Goal: Information Seeking & Learning: Learn about a topic

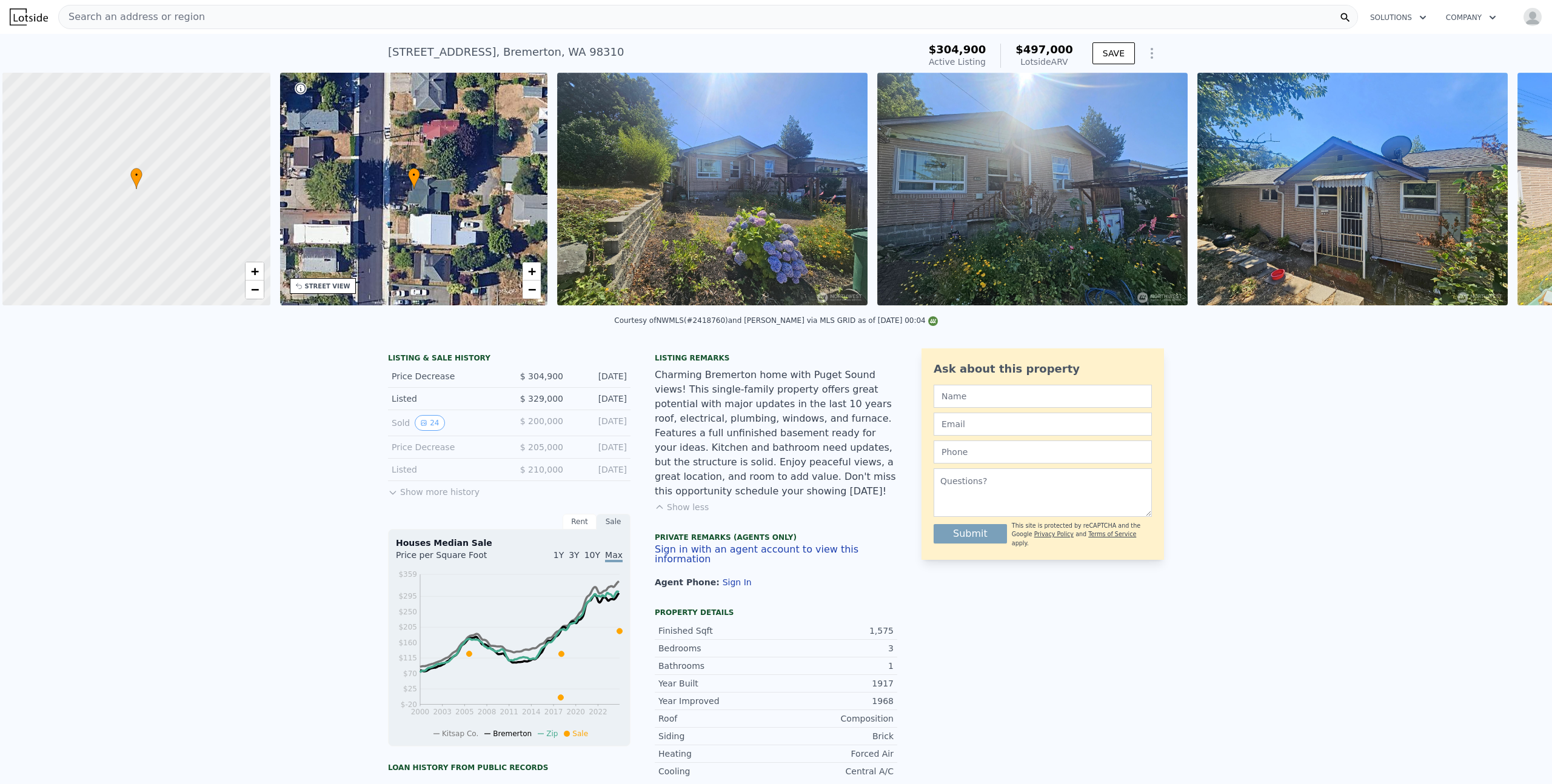
scroll to position [0, 5]
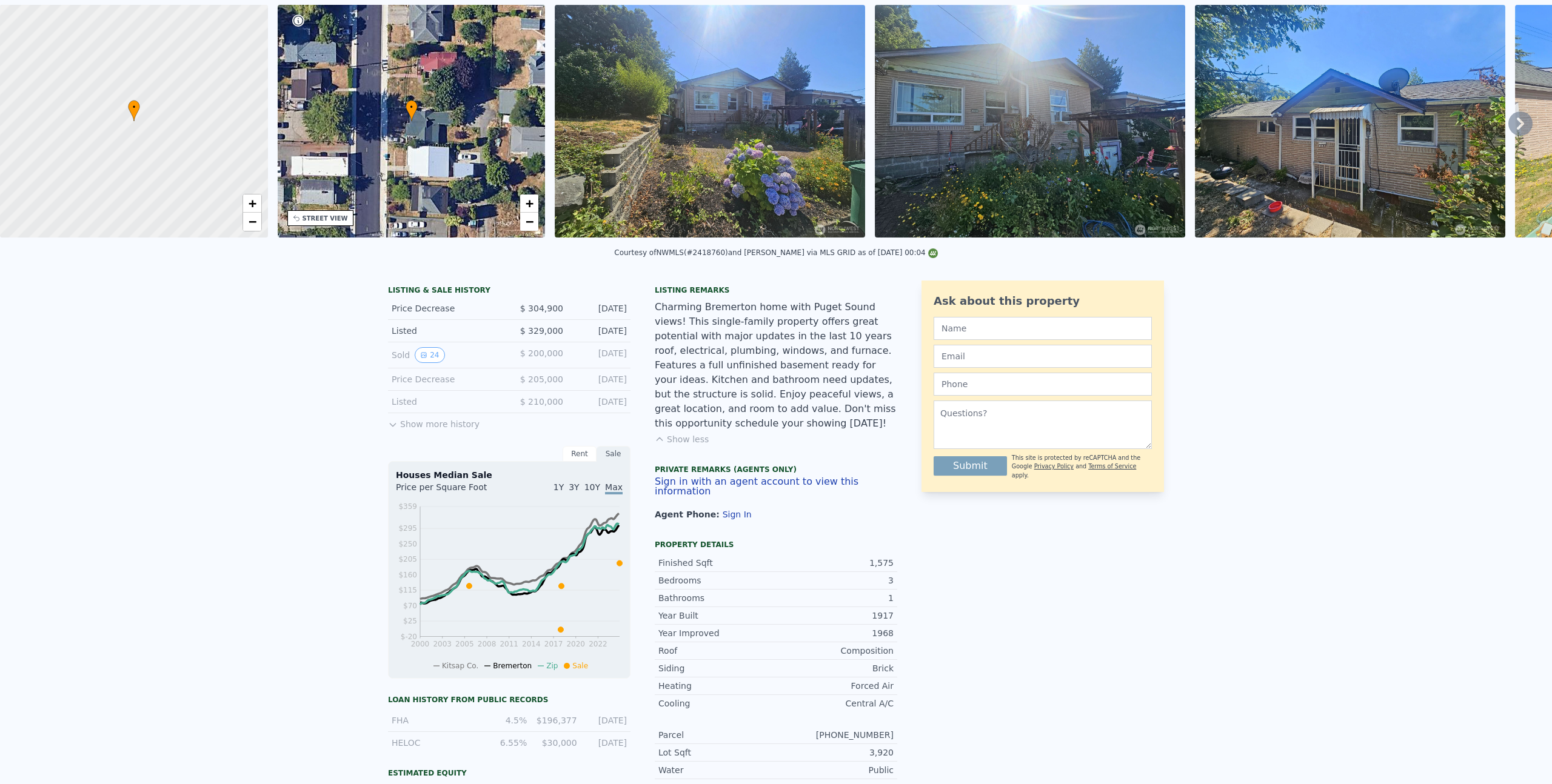
scroll to position [1, 0]
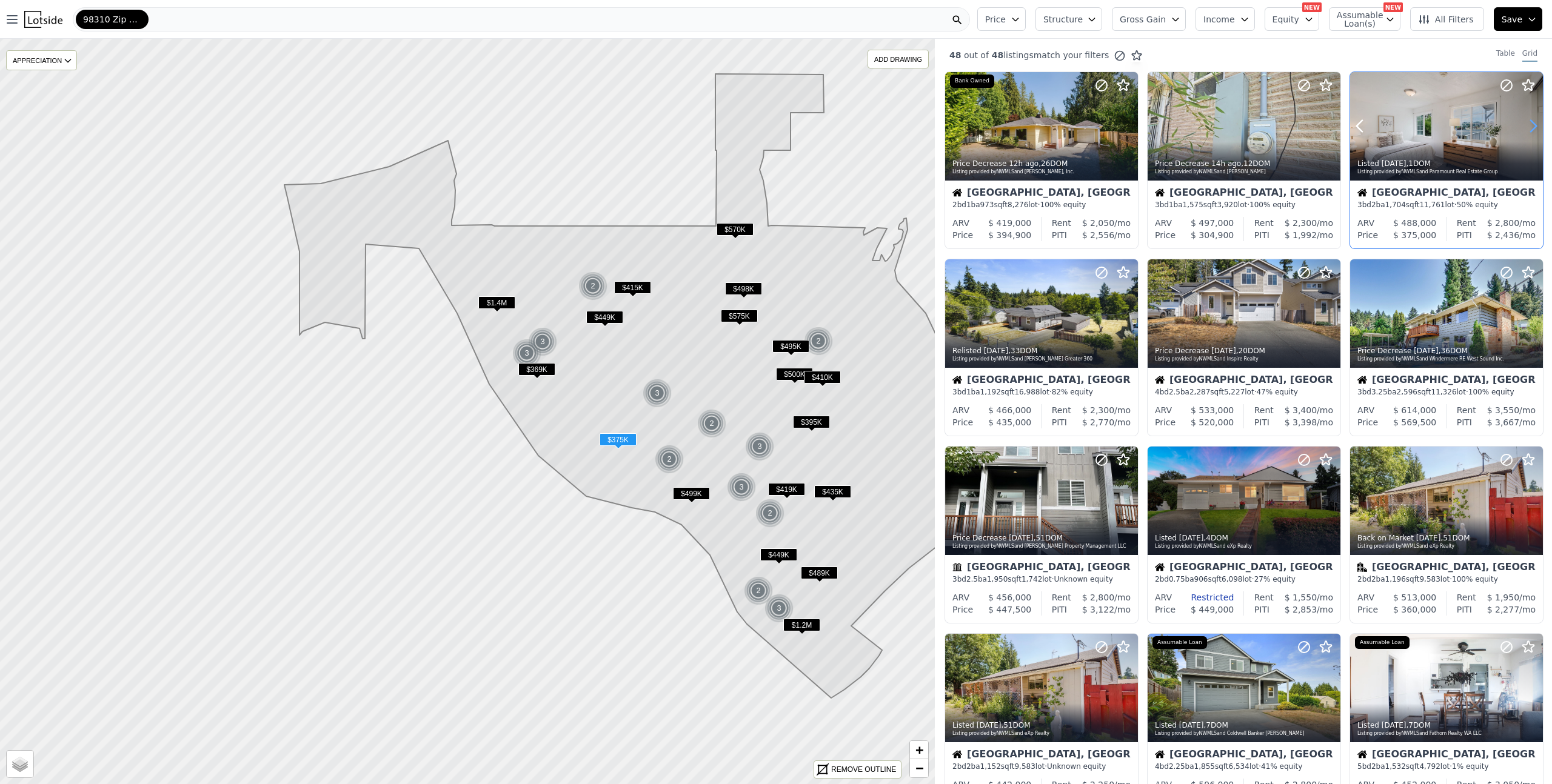
click at [1523, 121] on icon at bounding box center [1533, 126] width 19 height 19
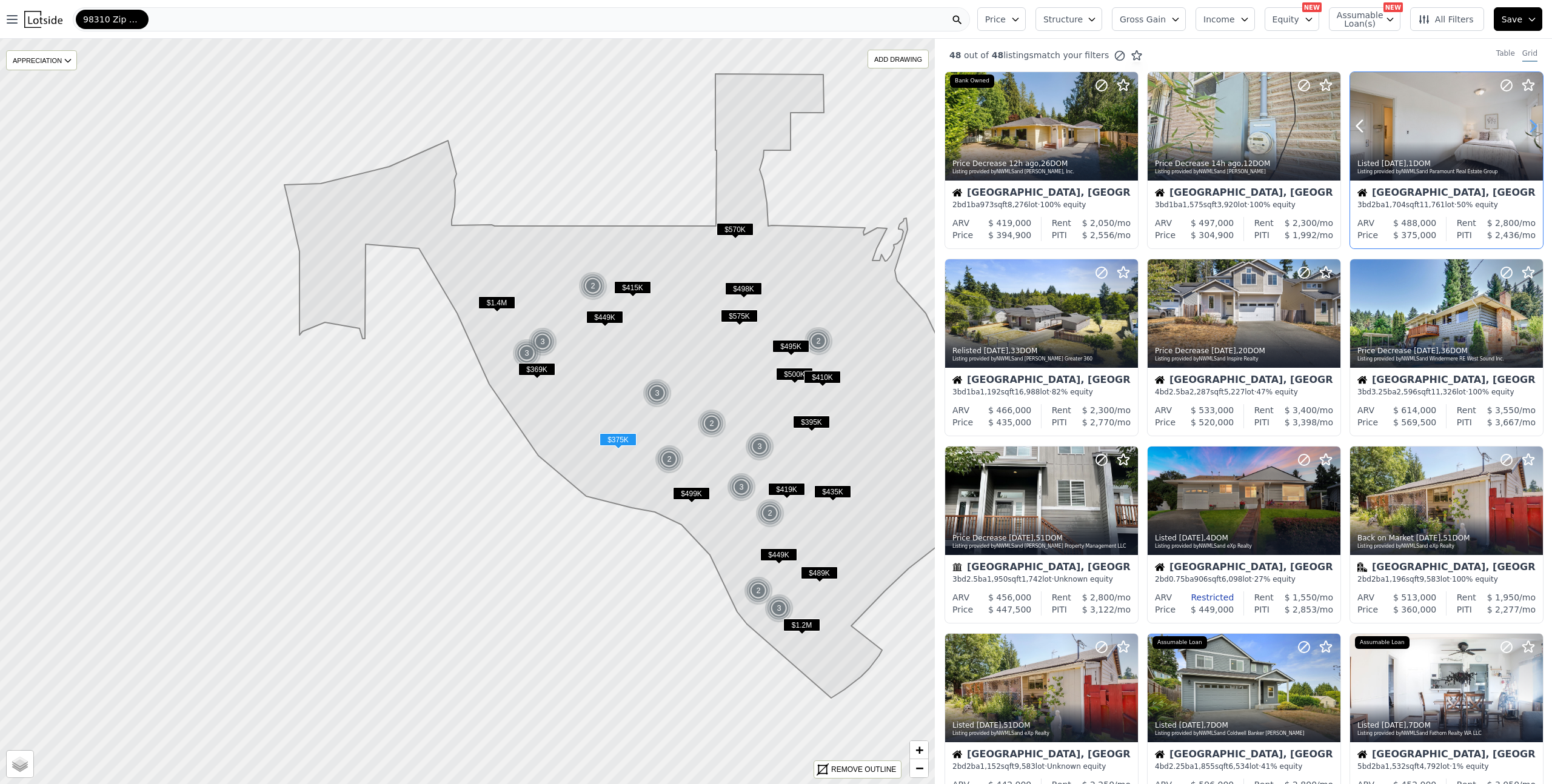
click at [1523, 121] on icon at bounding box center [1533, 126] width 19 height 19
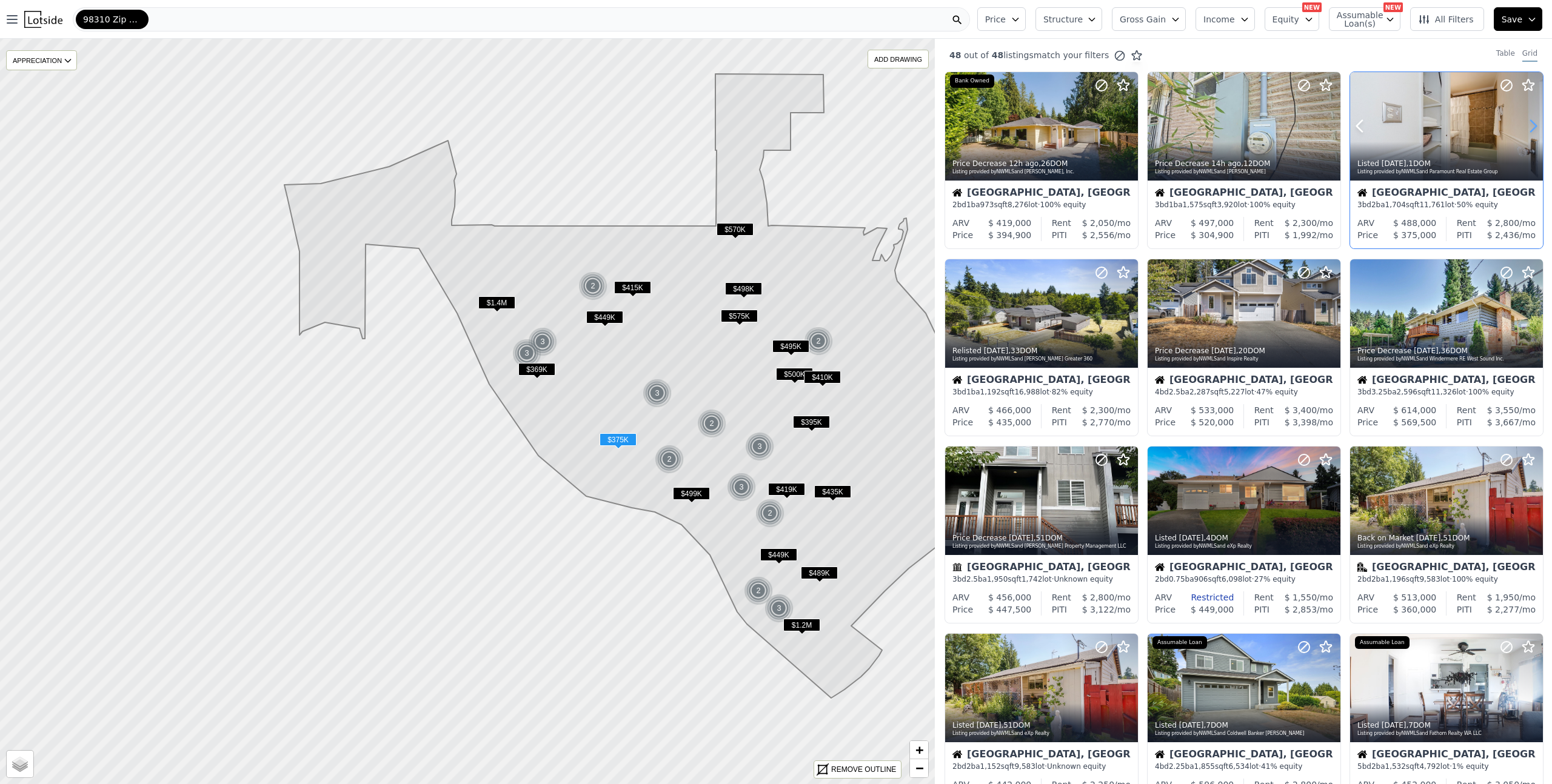
click at [1523, 121] on icon at bounding box center [1533, 126] width 19 height 19
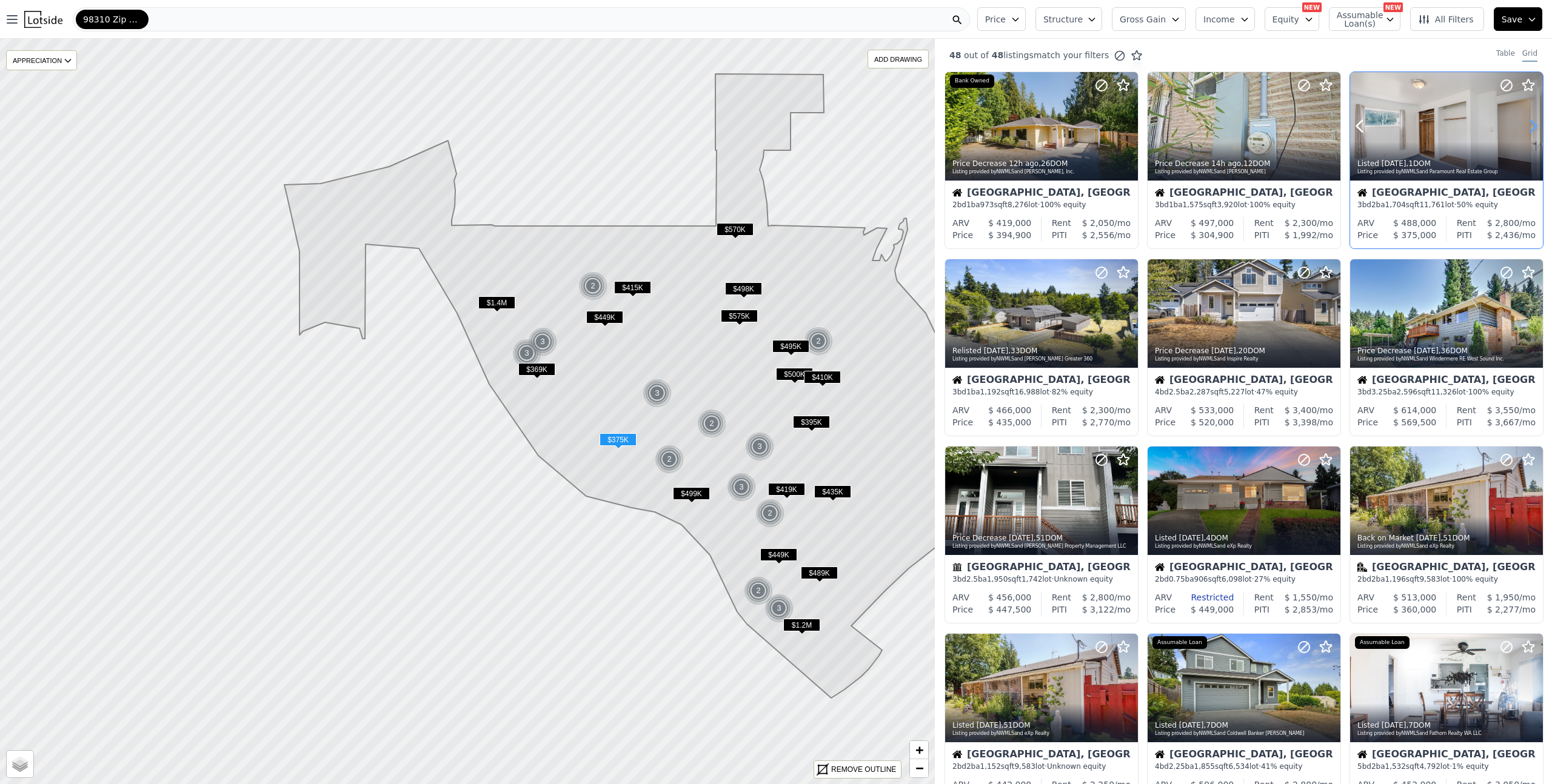
click at [1523, 121] on icon at bounding box center [1533, 126] width 19 height 19
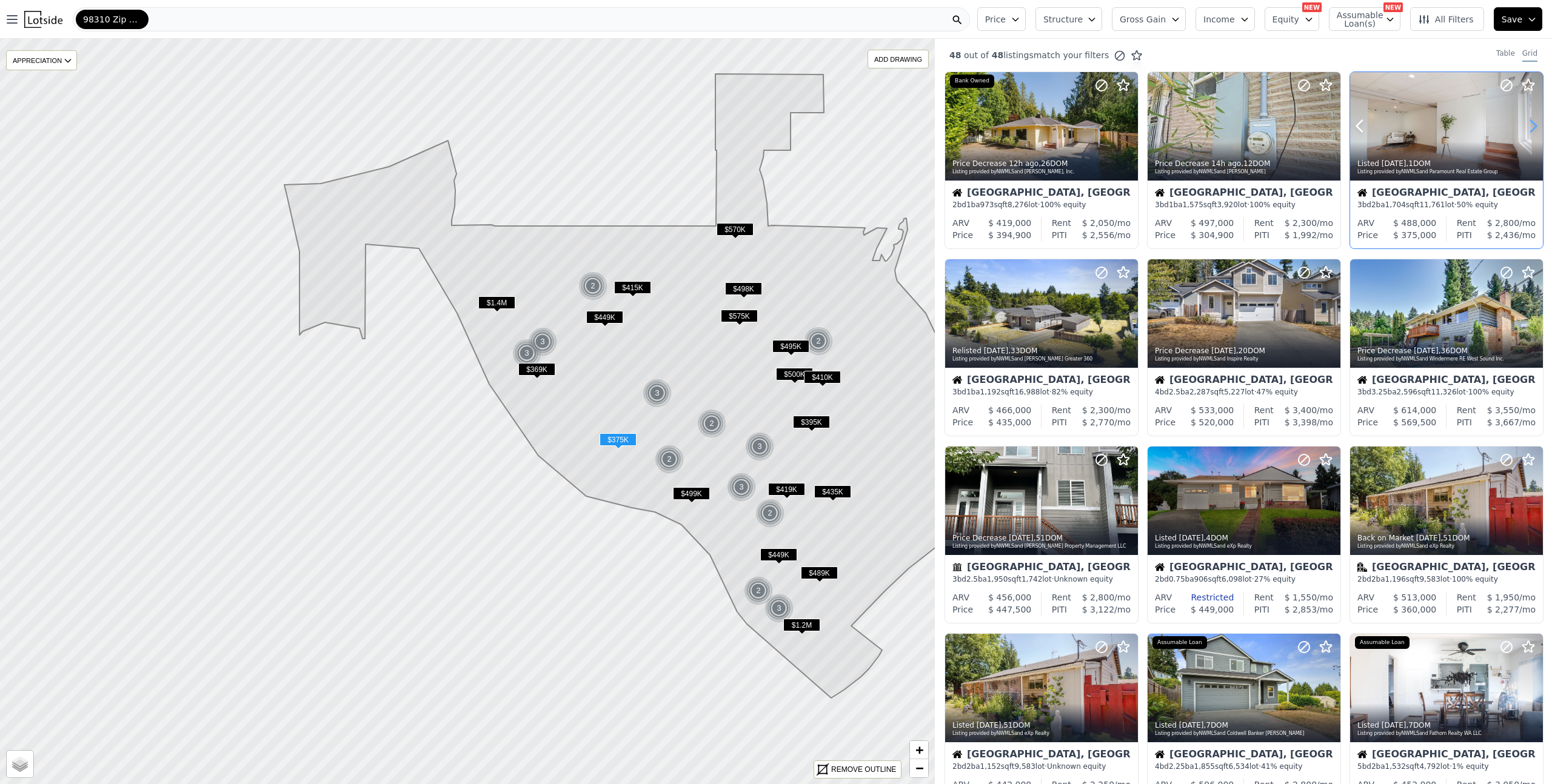
click at [1523, 121] on icon at bounding box center [1533, 126] width 19 height 19
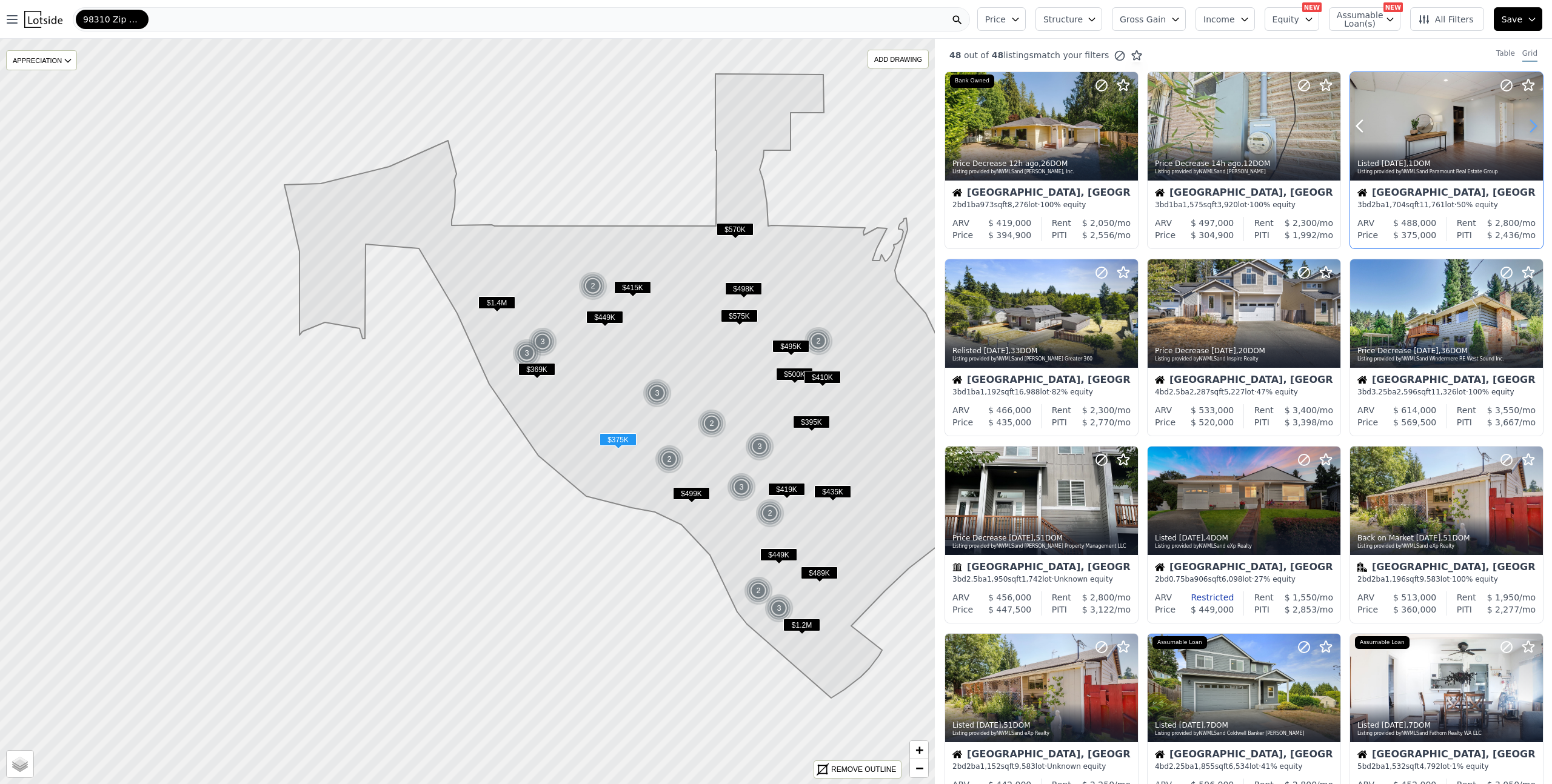
click at [1523, 121] on icon at bounding box center [1533, 126] width 19 height 19
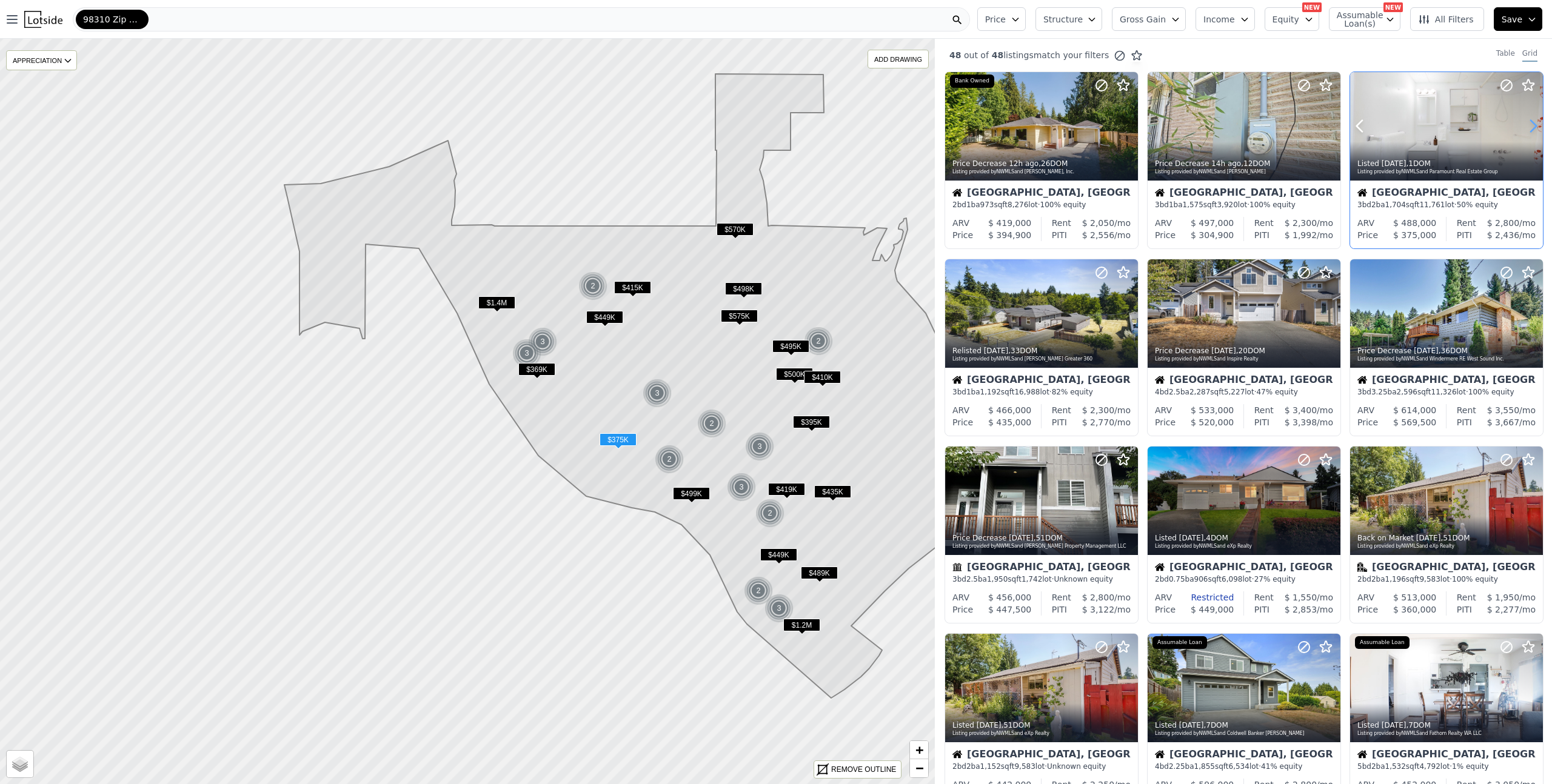
click at [1523, 121] on icon at bounding box center [1533, 126] width 19 height 19
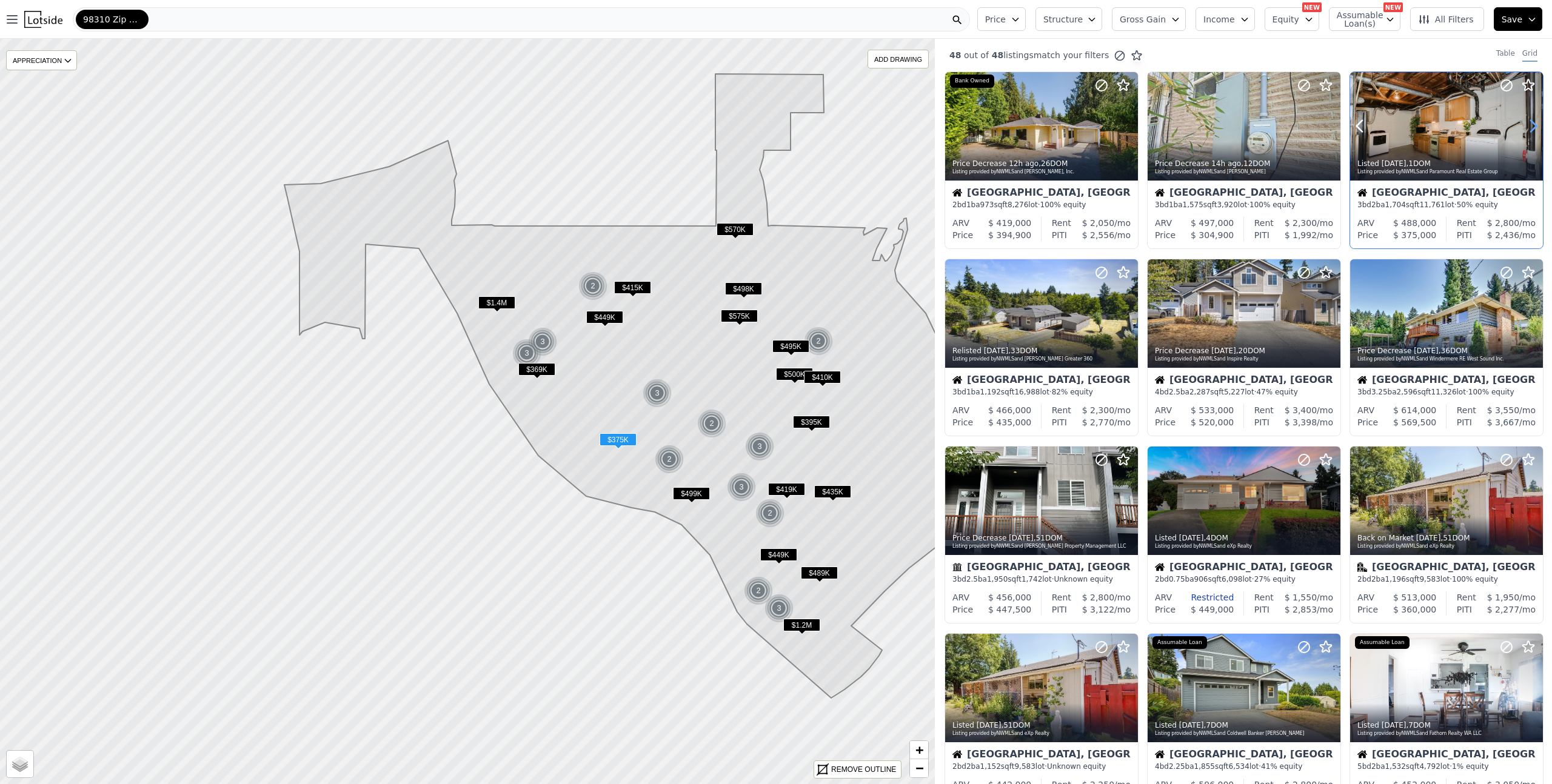
click at [1523, 121] on icon at bounding box center [1533, 126] width 19 height 19
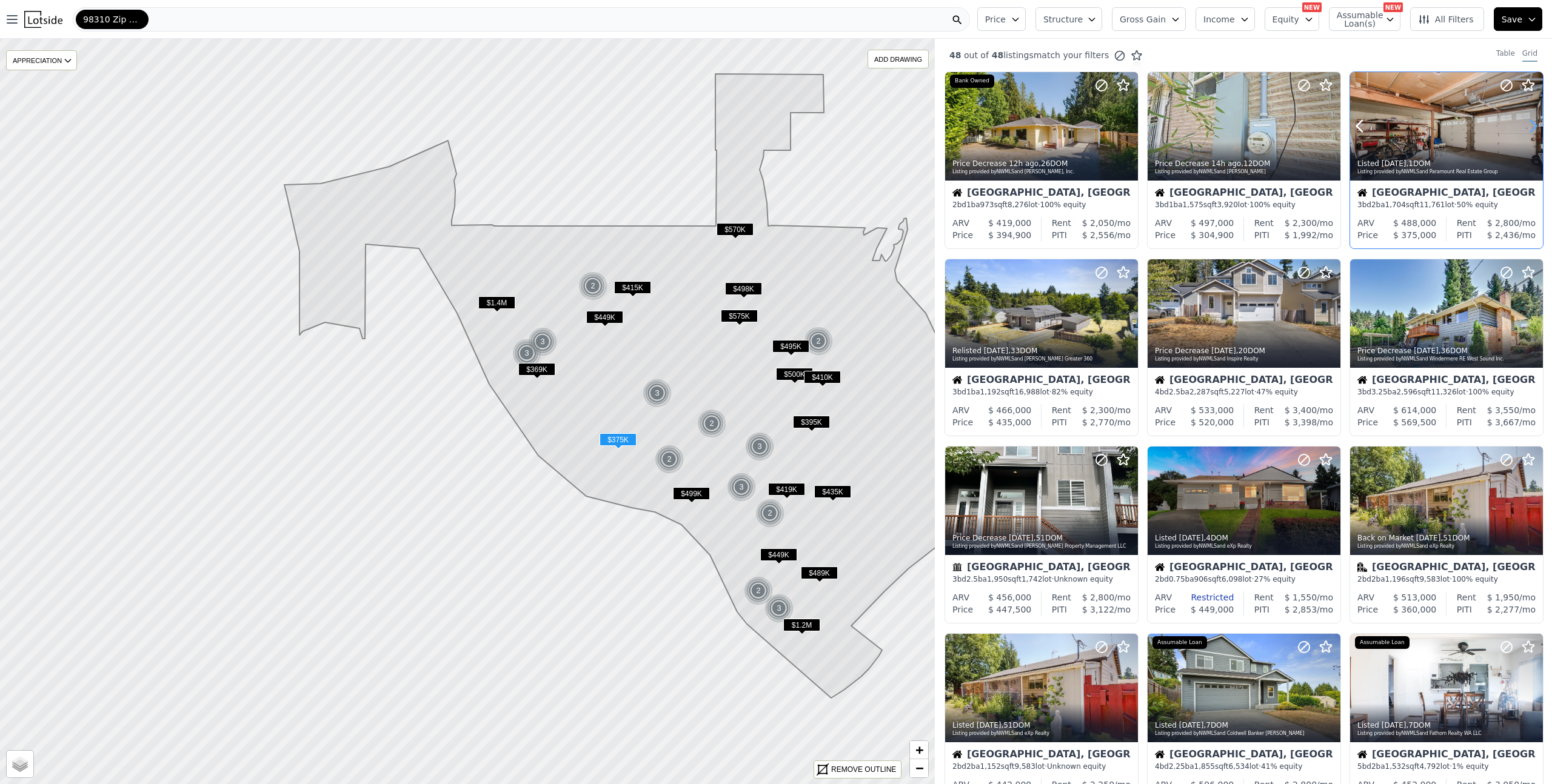
click at [1523, 121] on icon at bounding box center [1533, 126] width 19 height 19
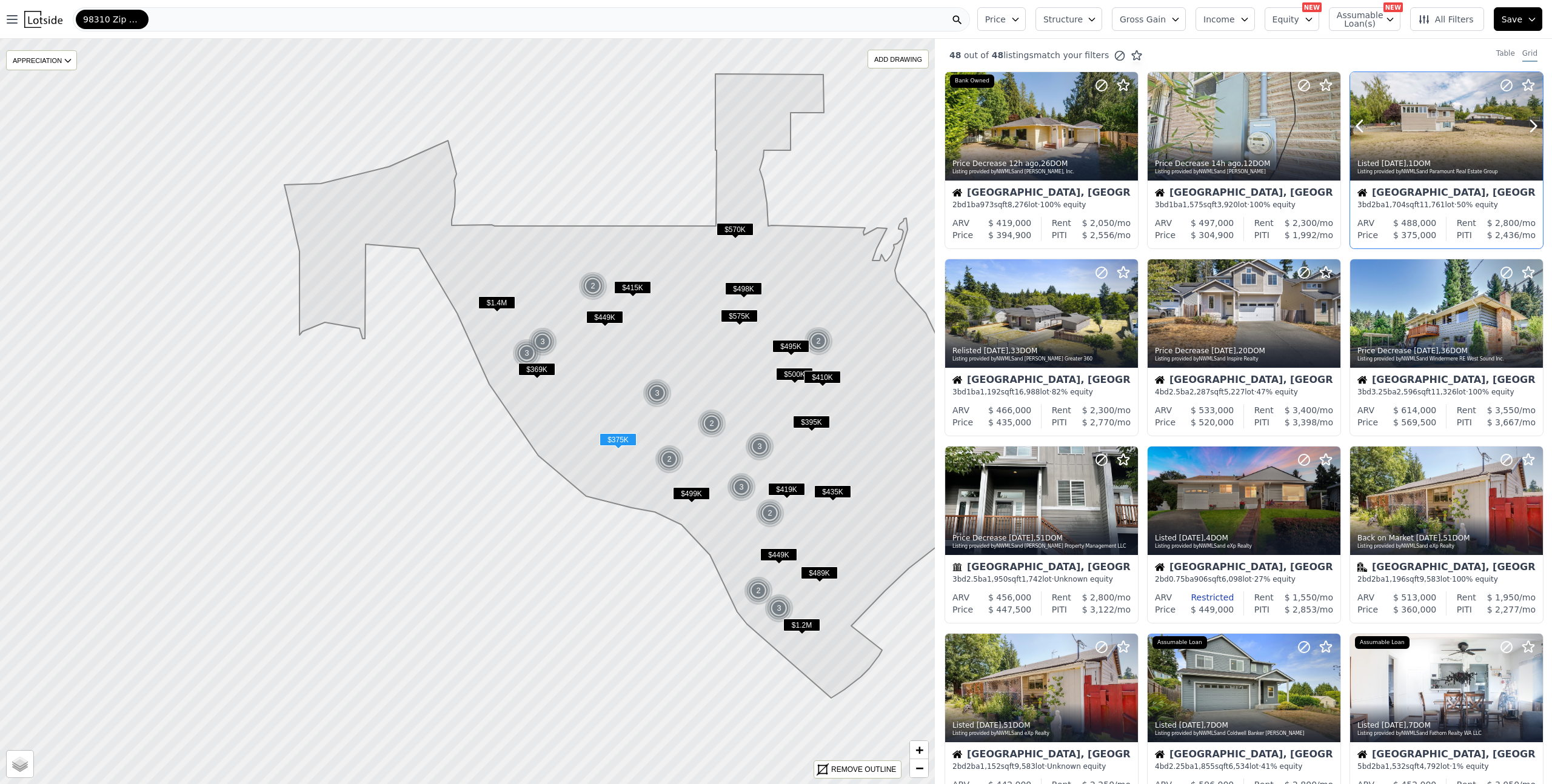
click at [1451, 167] on div "Listed [DATE] , 1 DOM" at bounding box center [1447, 163] width 180 height 10
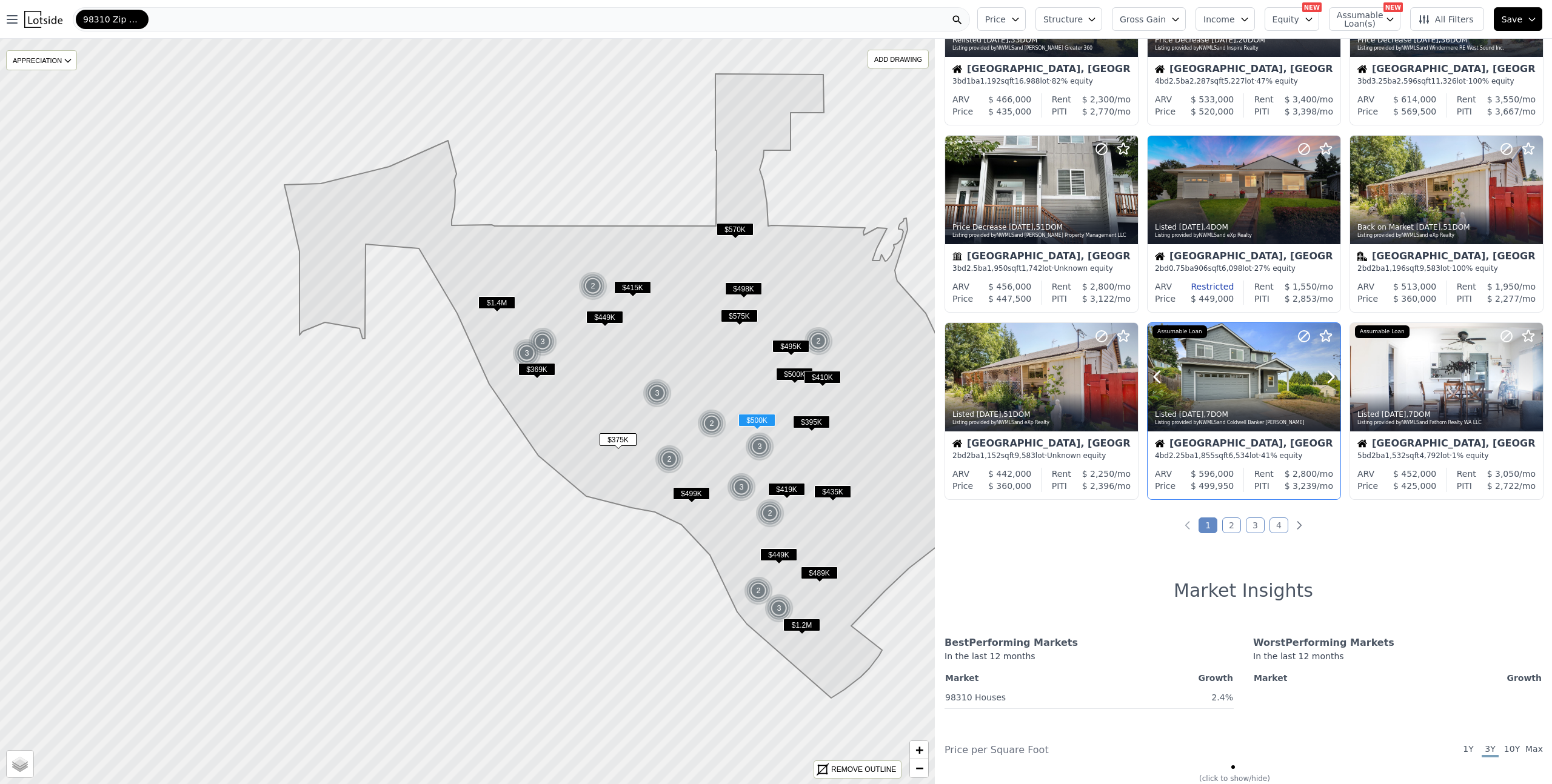
scroll to position [319, 0]
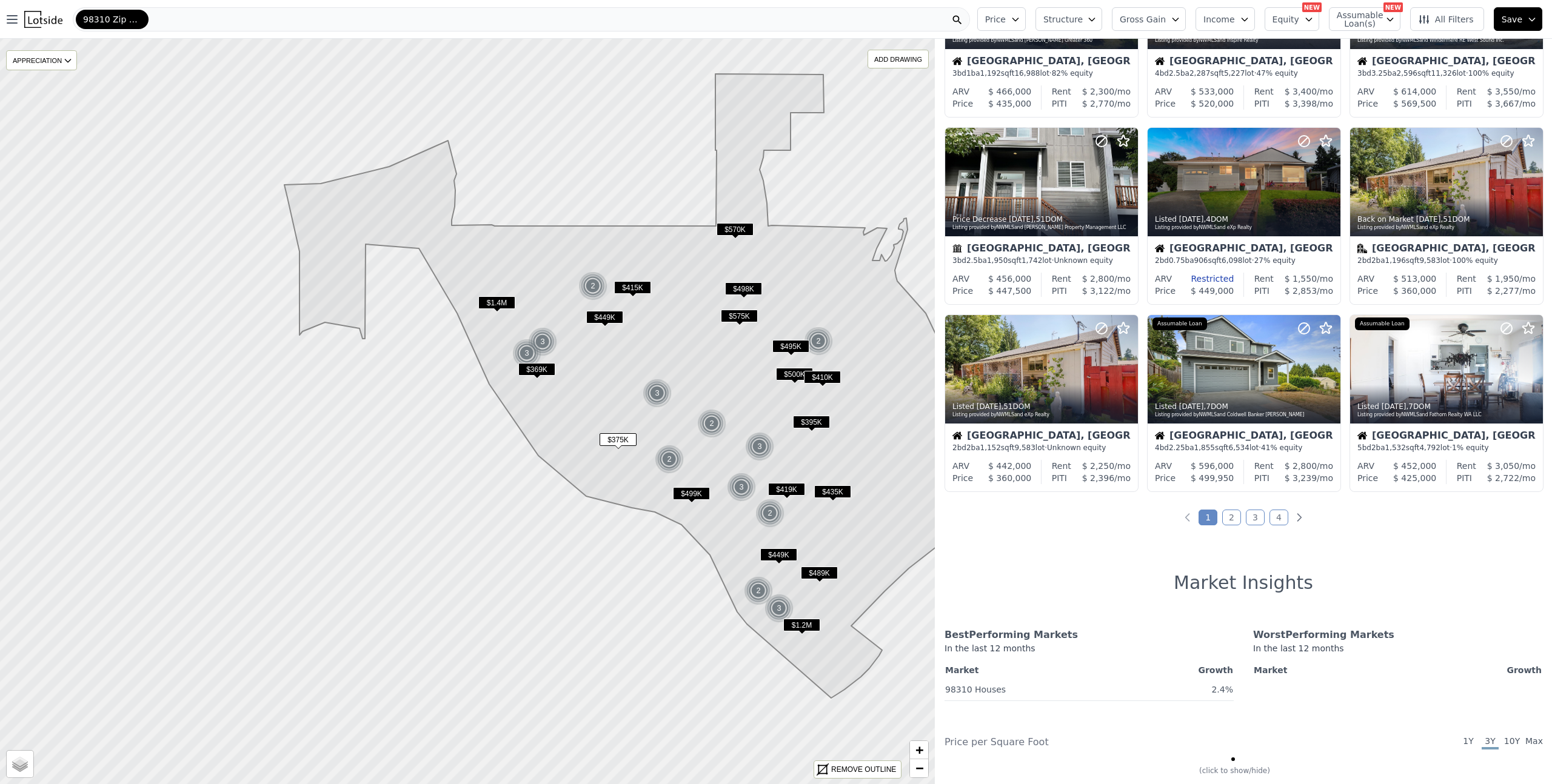
click at [1230, 517] on link "2" at bounding box center [1231, 517] width 19 height 16
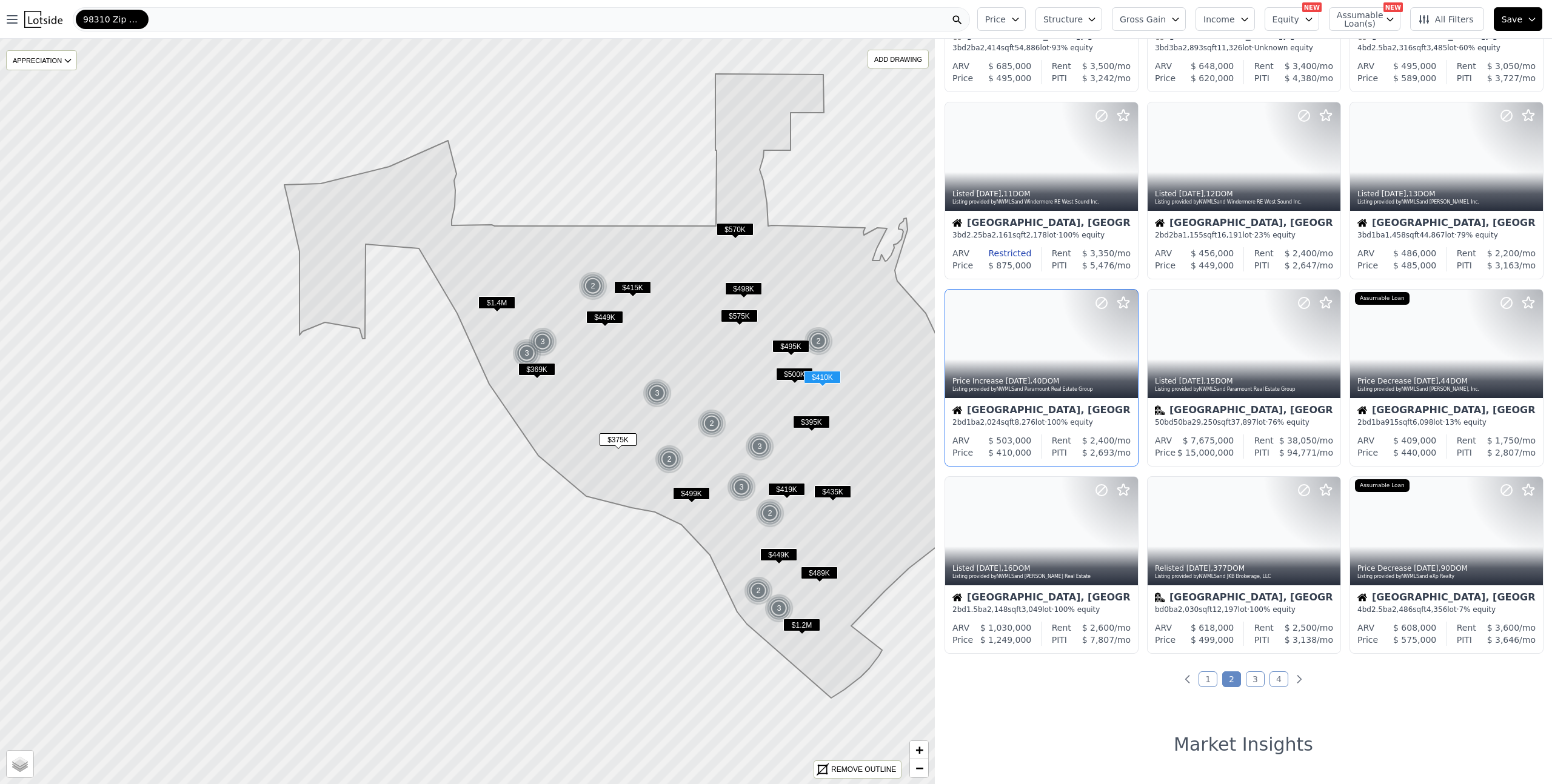
scroll to position [224, 0]
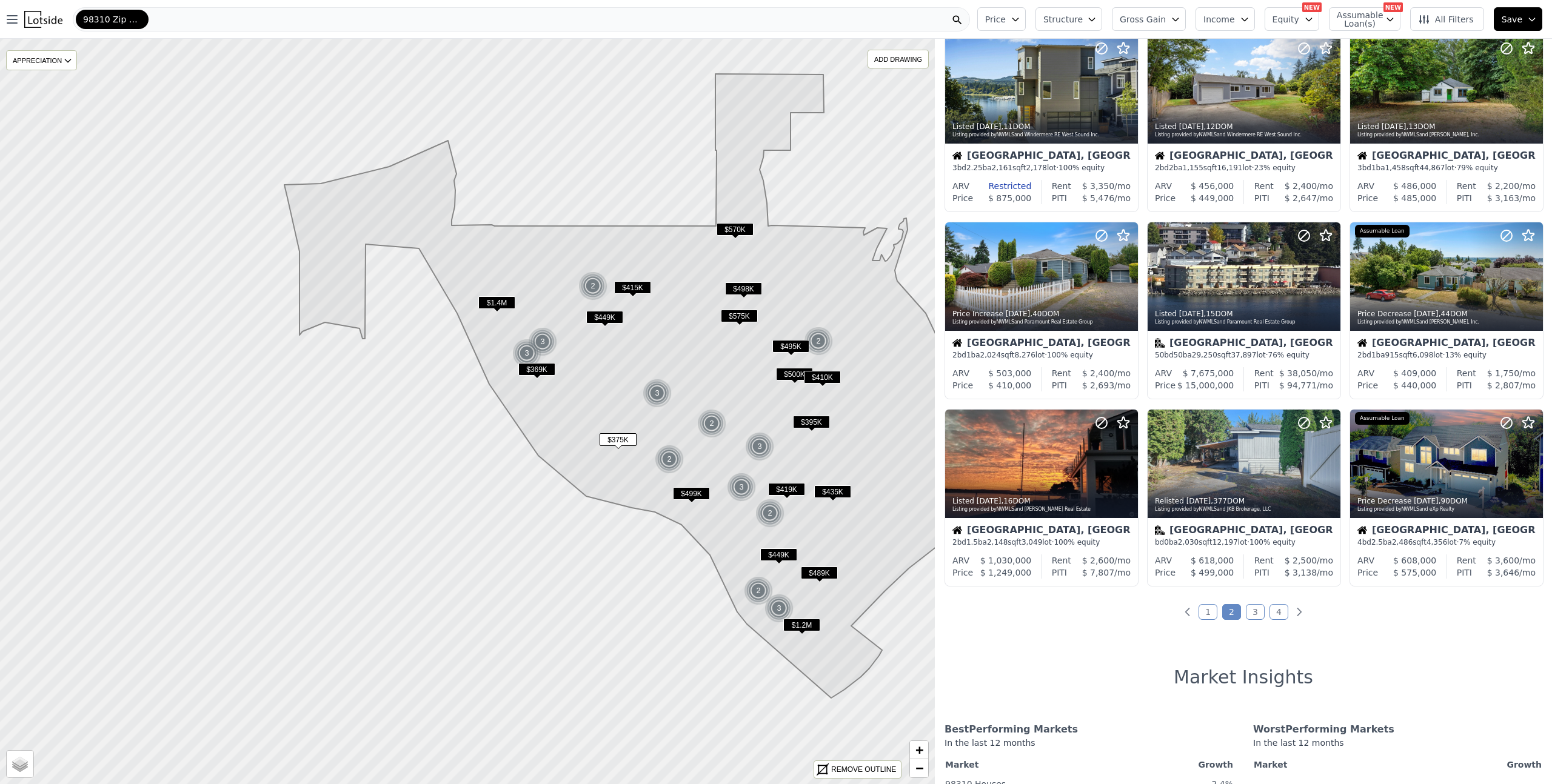
click at [1246, 610] on link "3" at bounding box center [1255, 612] width 19 height 16
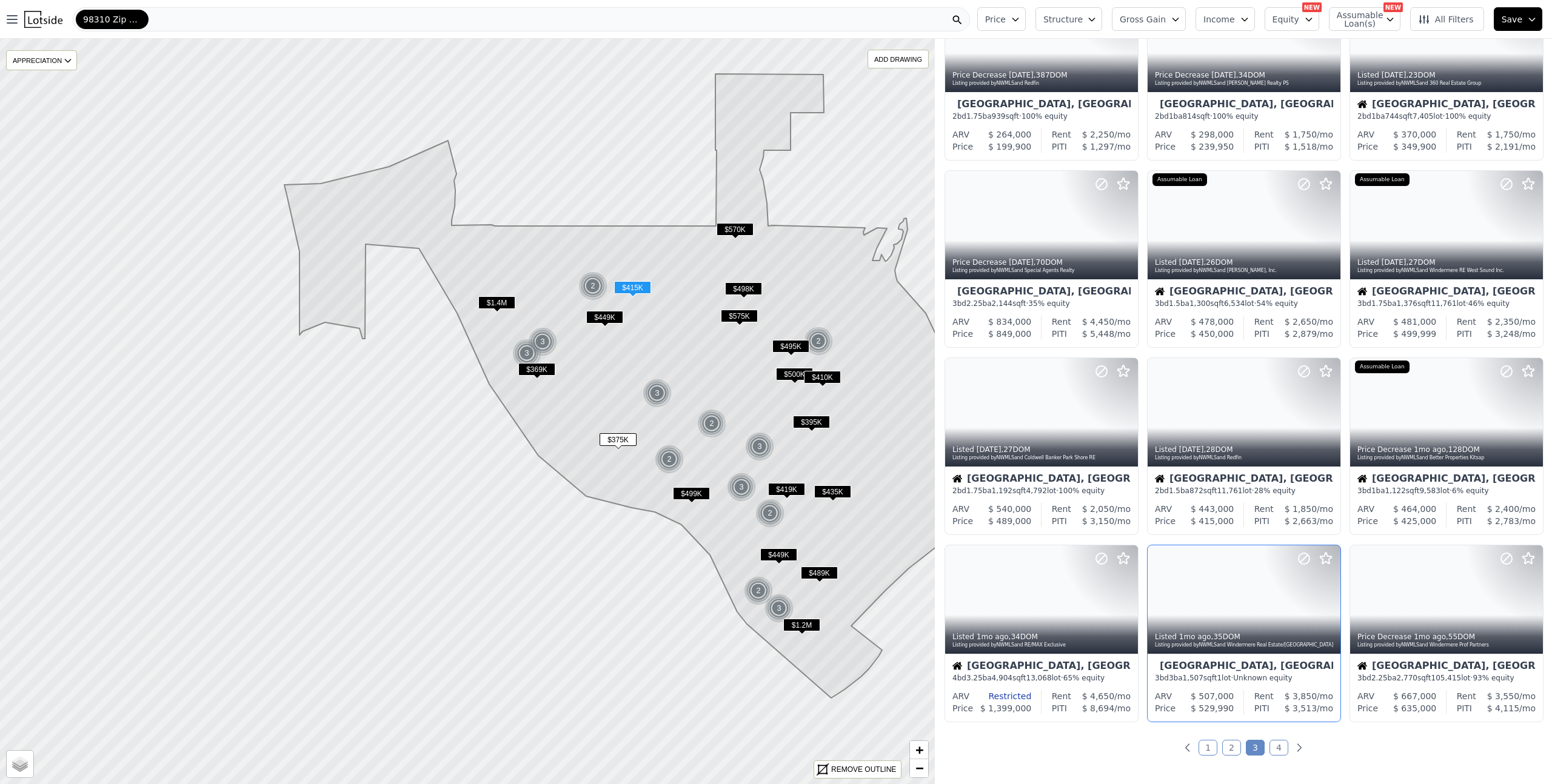
scroll to position [121, 0]
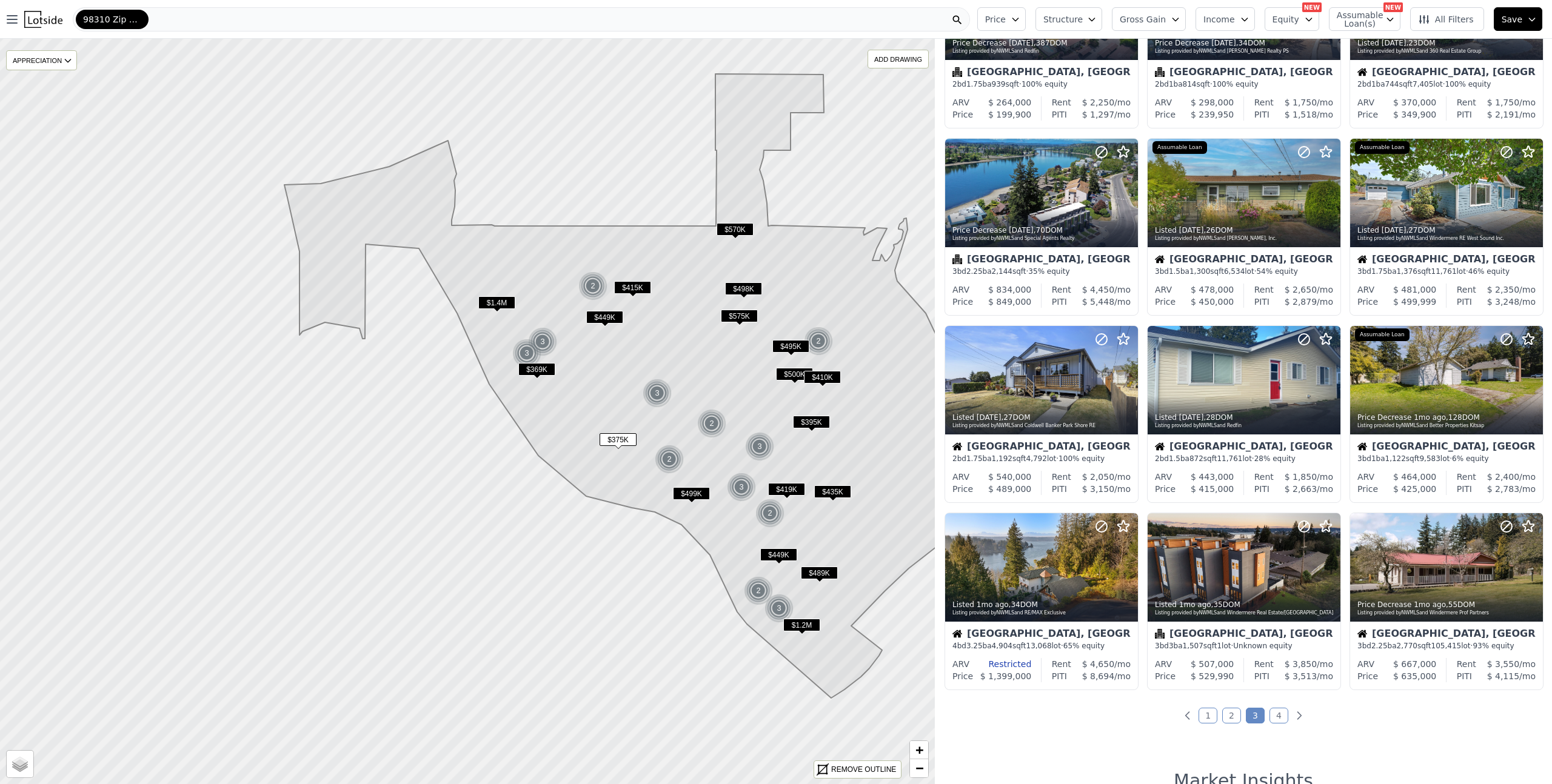
click at [1270, 707] on link "4" at bounding box center [1279, 715] width 19 height 16
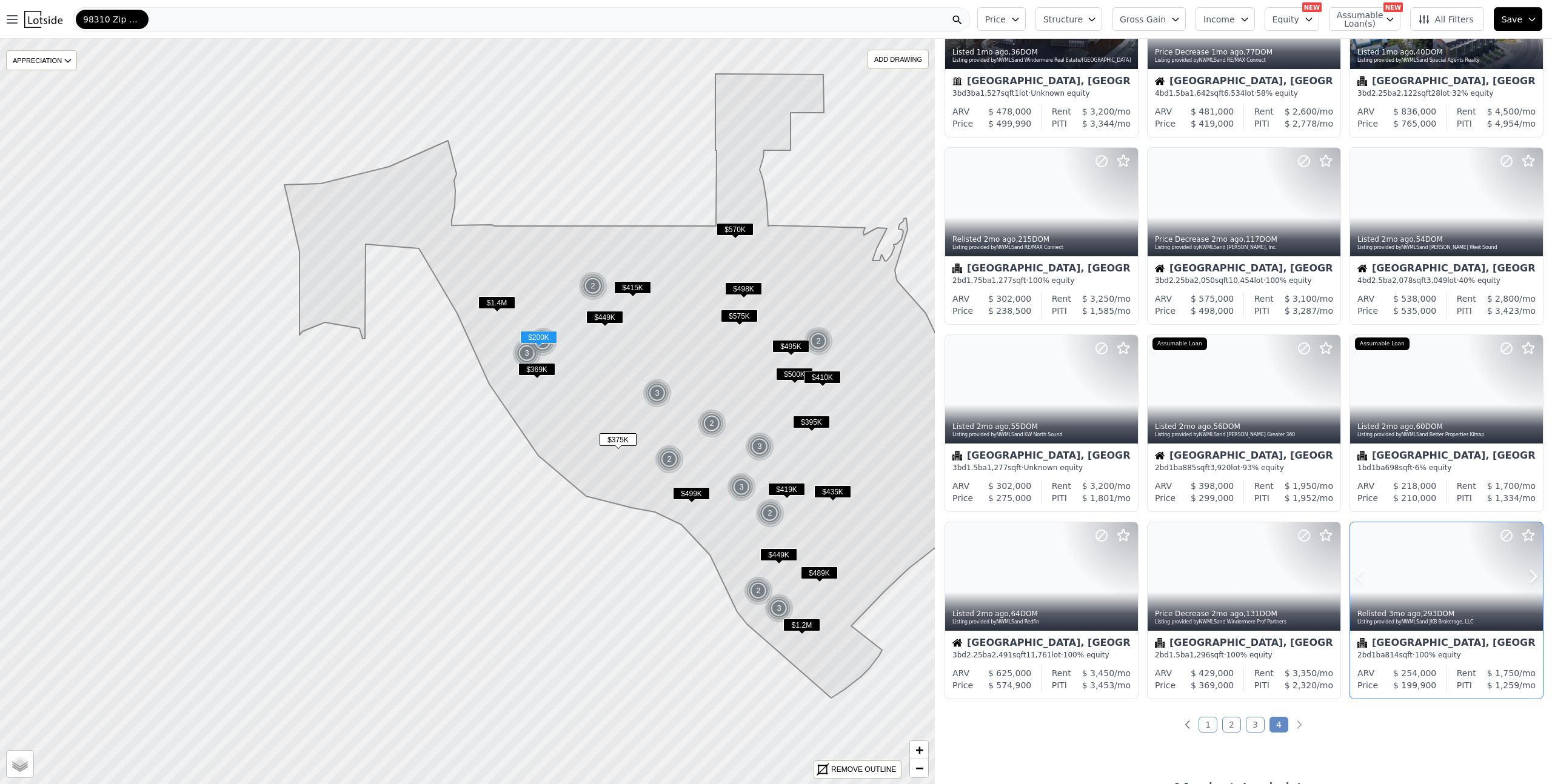
scroll to position [152, 0]
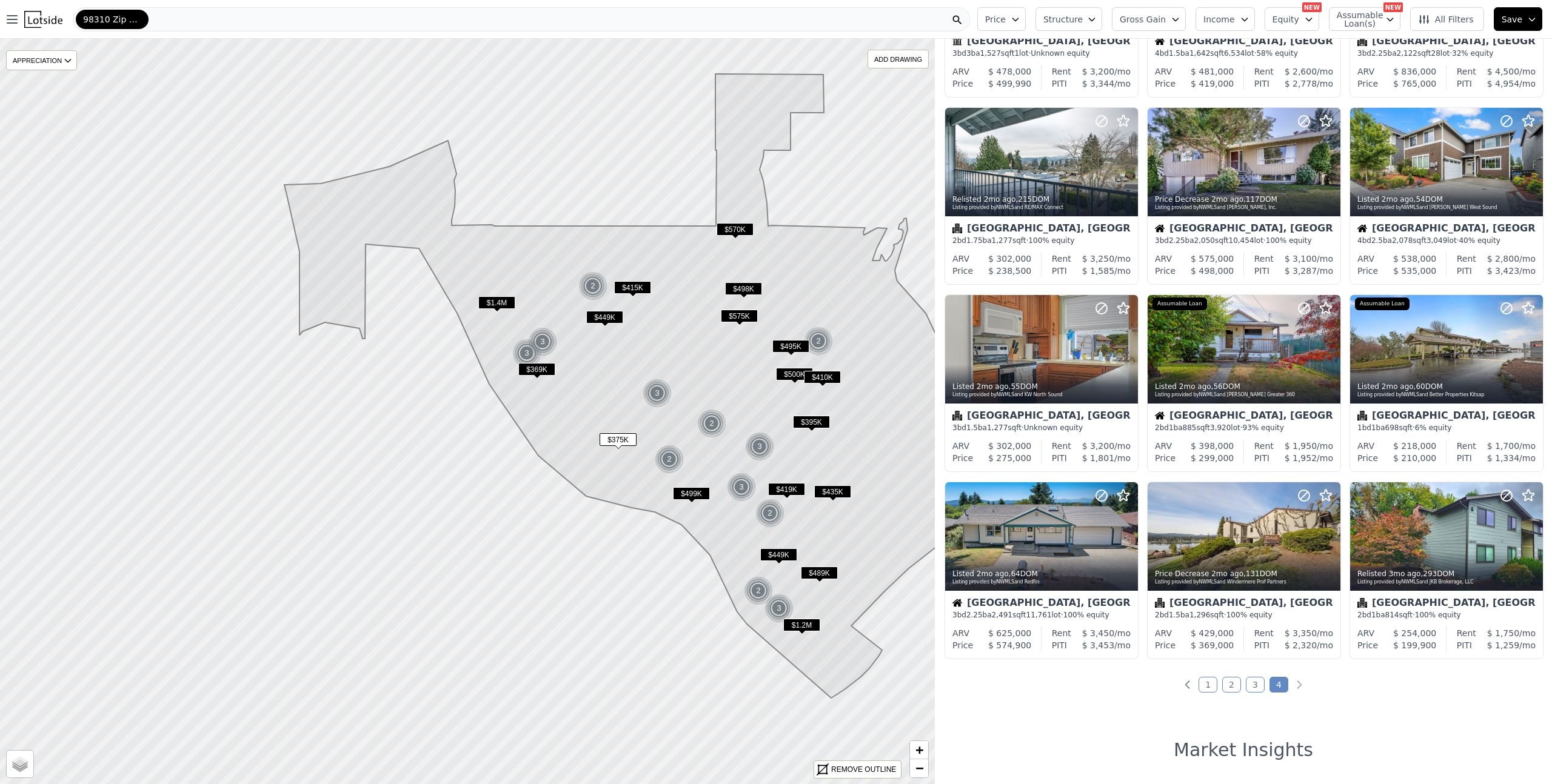
click at [1207, 685] on link "1" at bounding box center [1207, 685] width 19 height 16
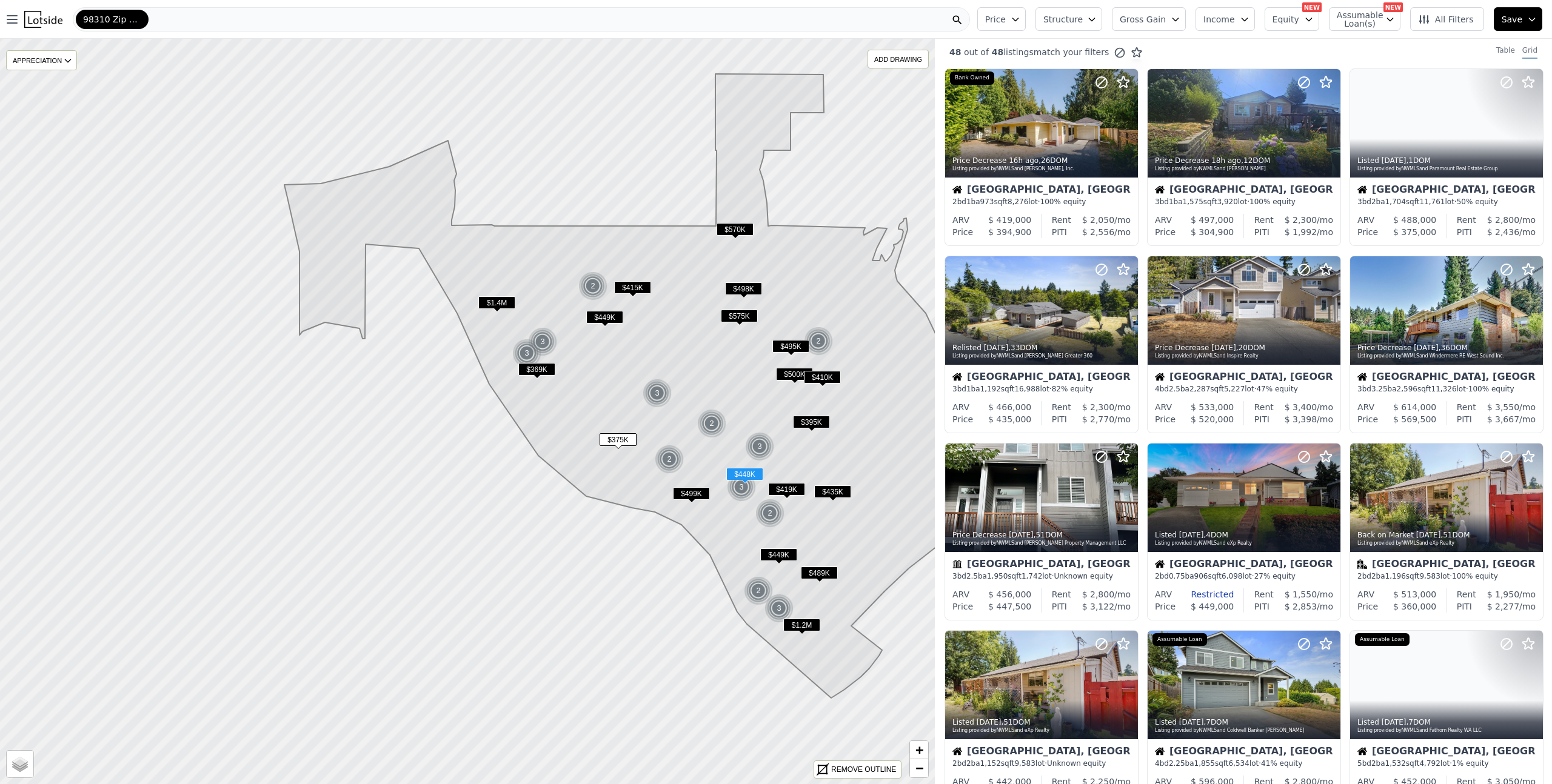
scroll to position [0, 0]
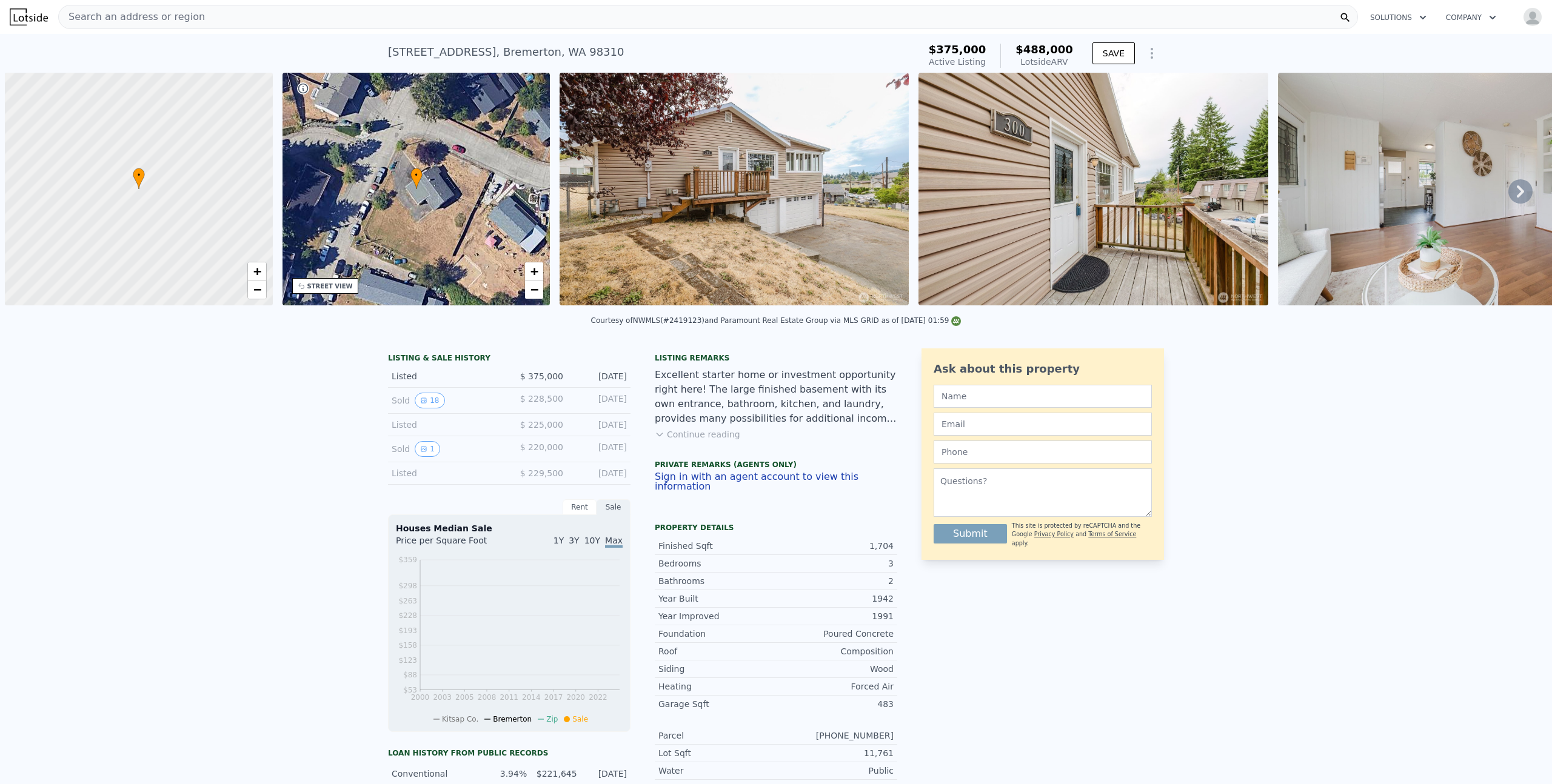
scroll to position [0, 5]
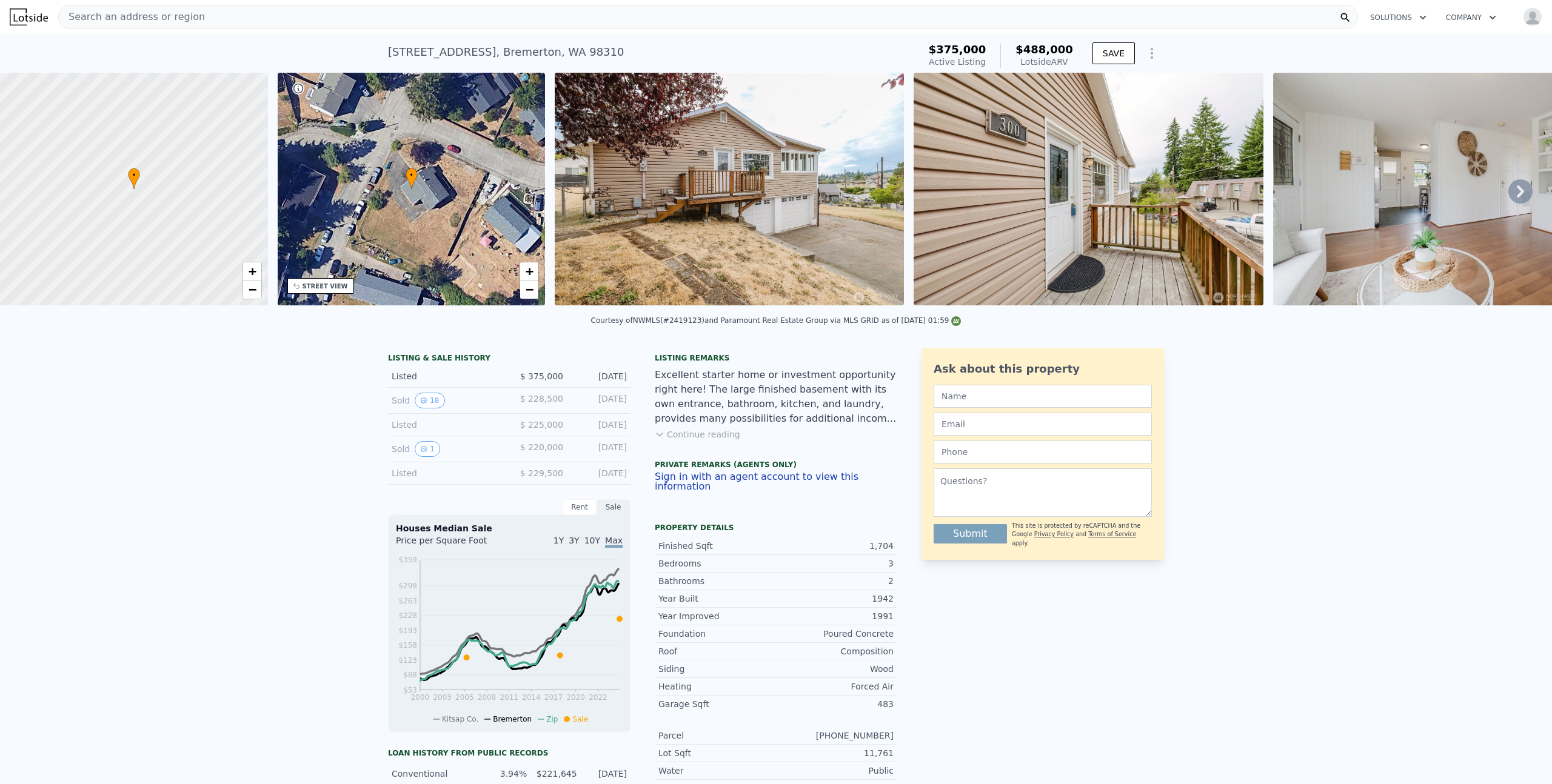
click at [1509, 198] on icon at bounding box center [1520, 191] width 24 height 24
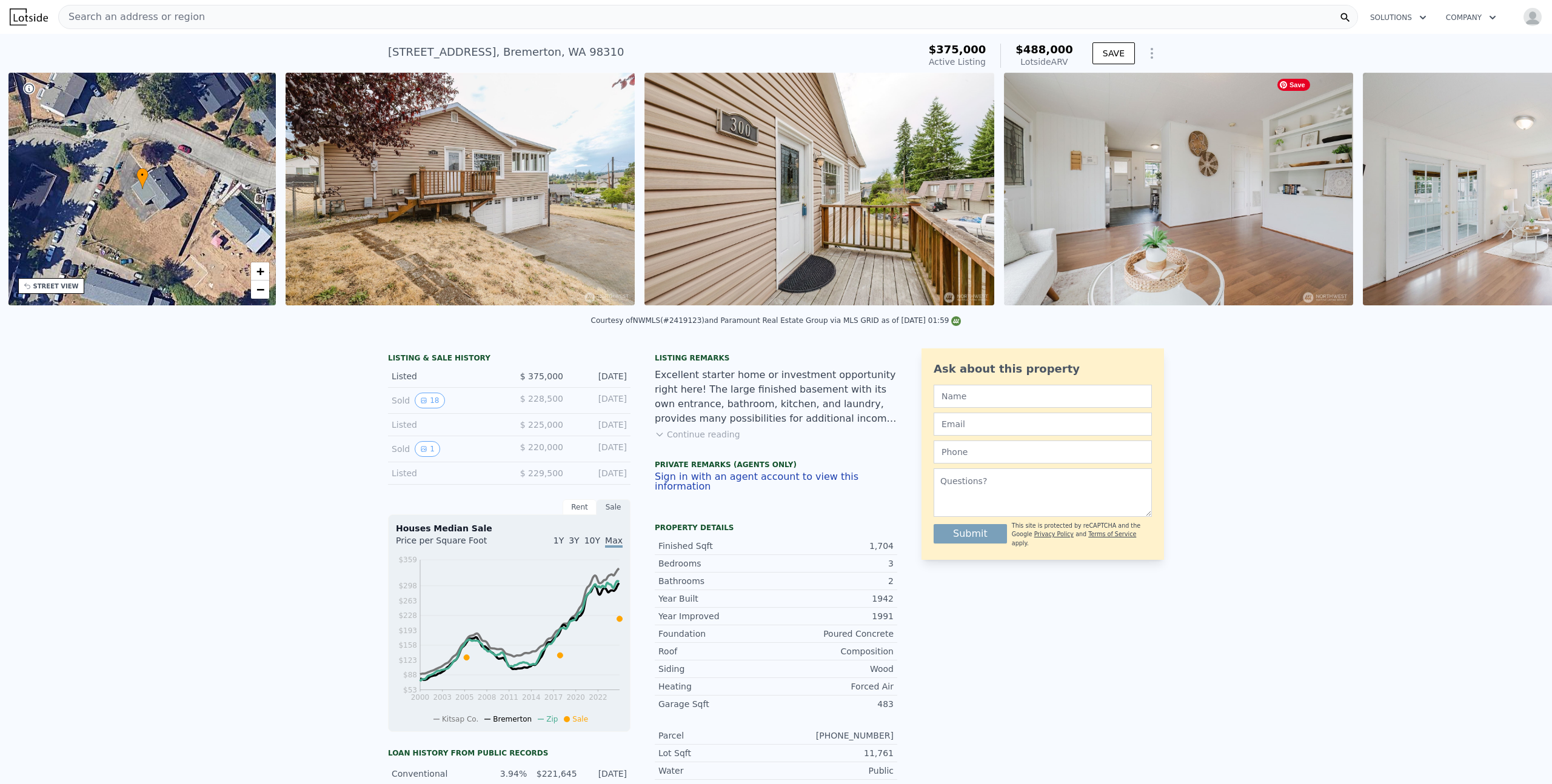
scroll to position [0, 282]
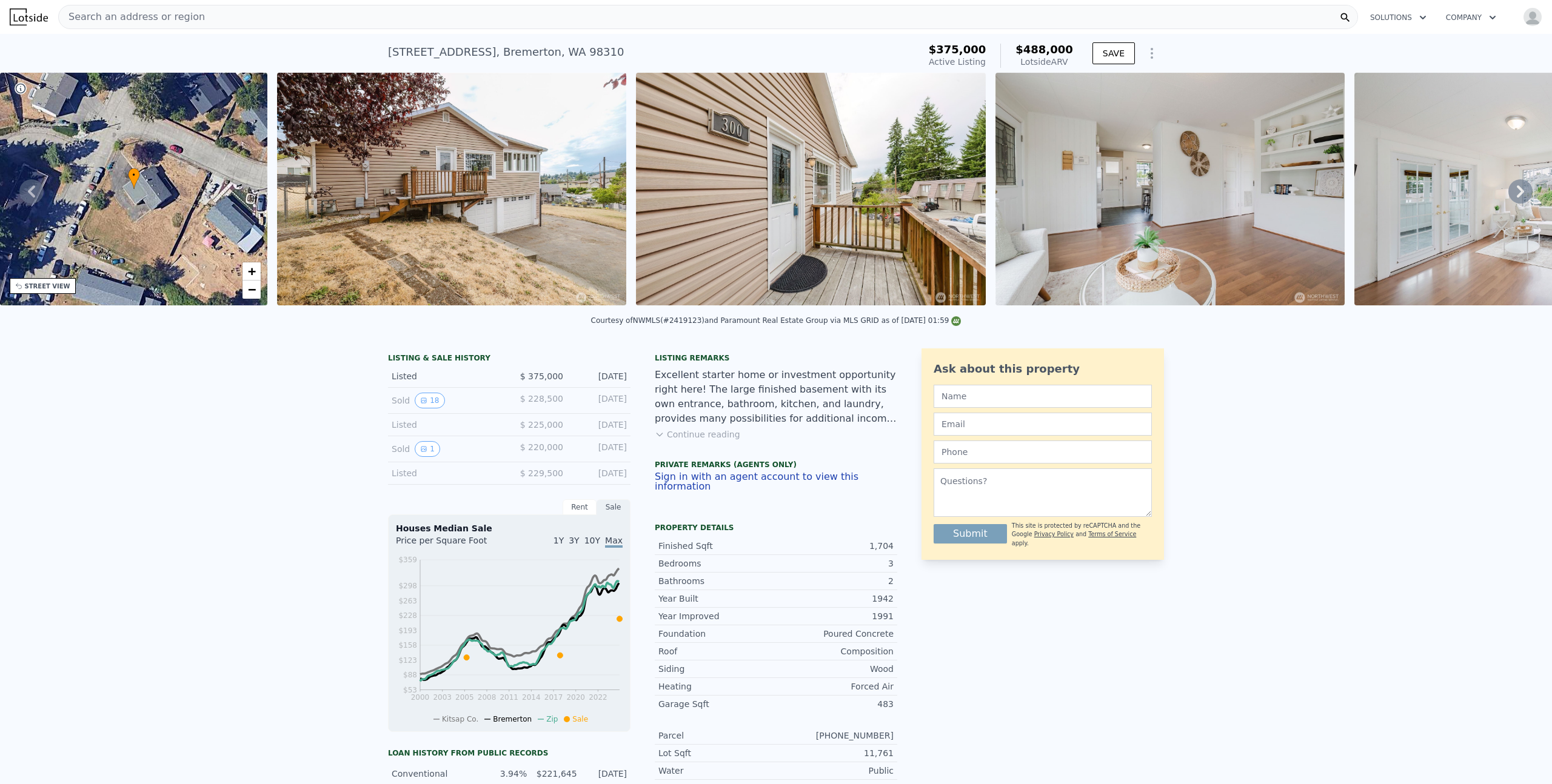
click at [1509, 198] on icon at bounding box center [1520, 191] width 24 height 24
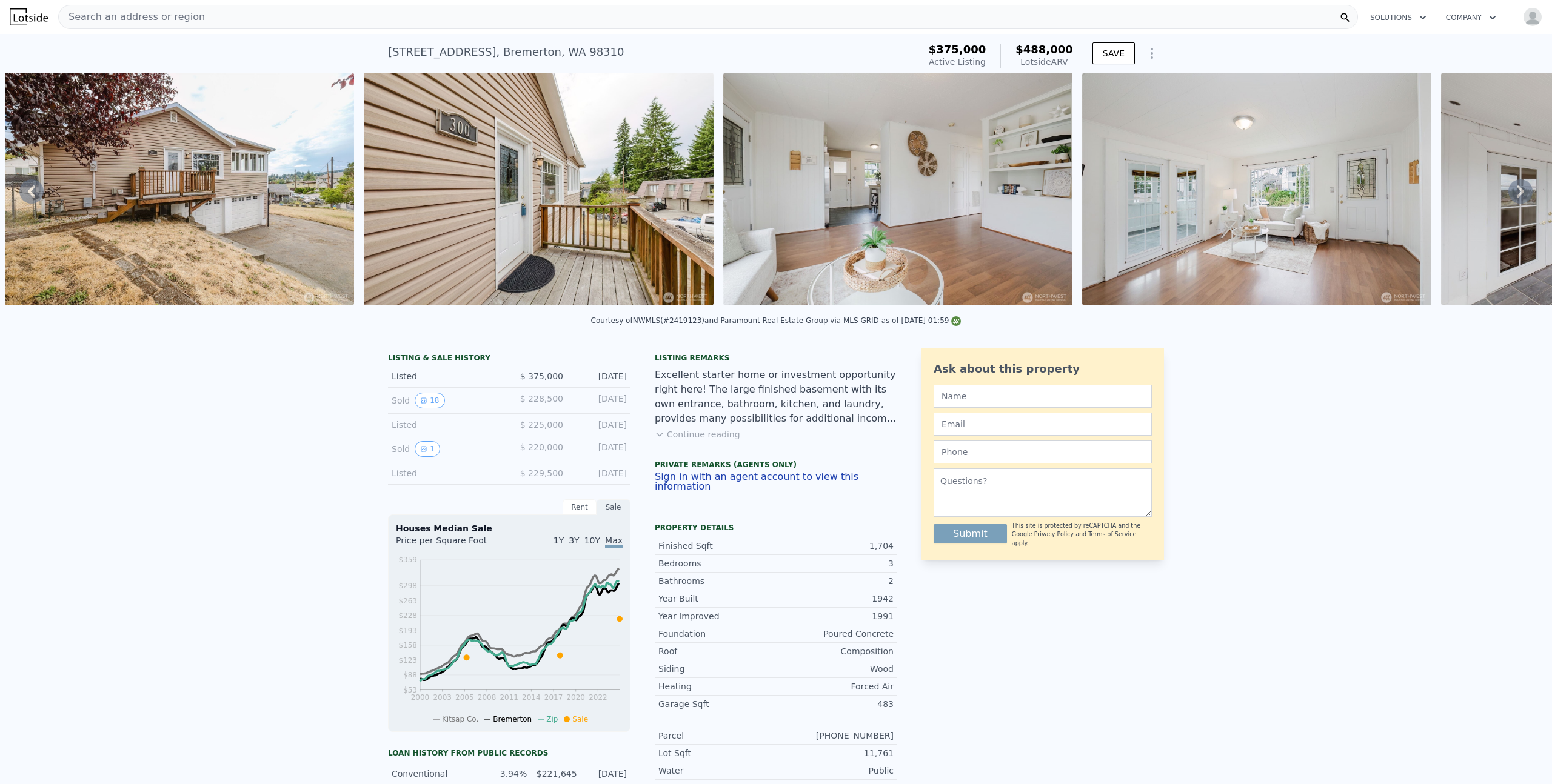
click at [1509, 198] on icon at bounding box center [1520, 191] width 24 height 24
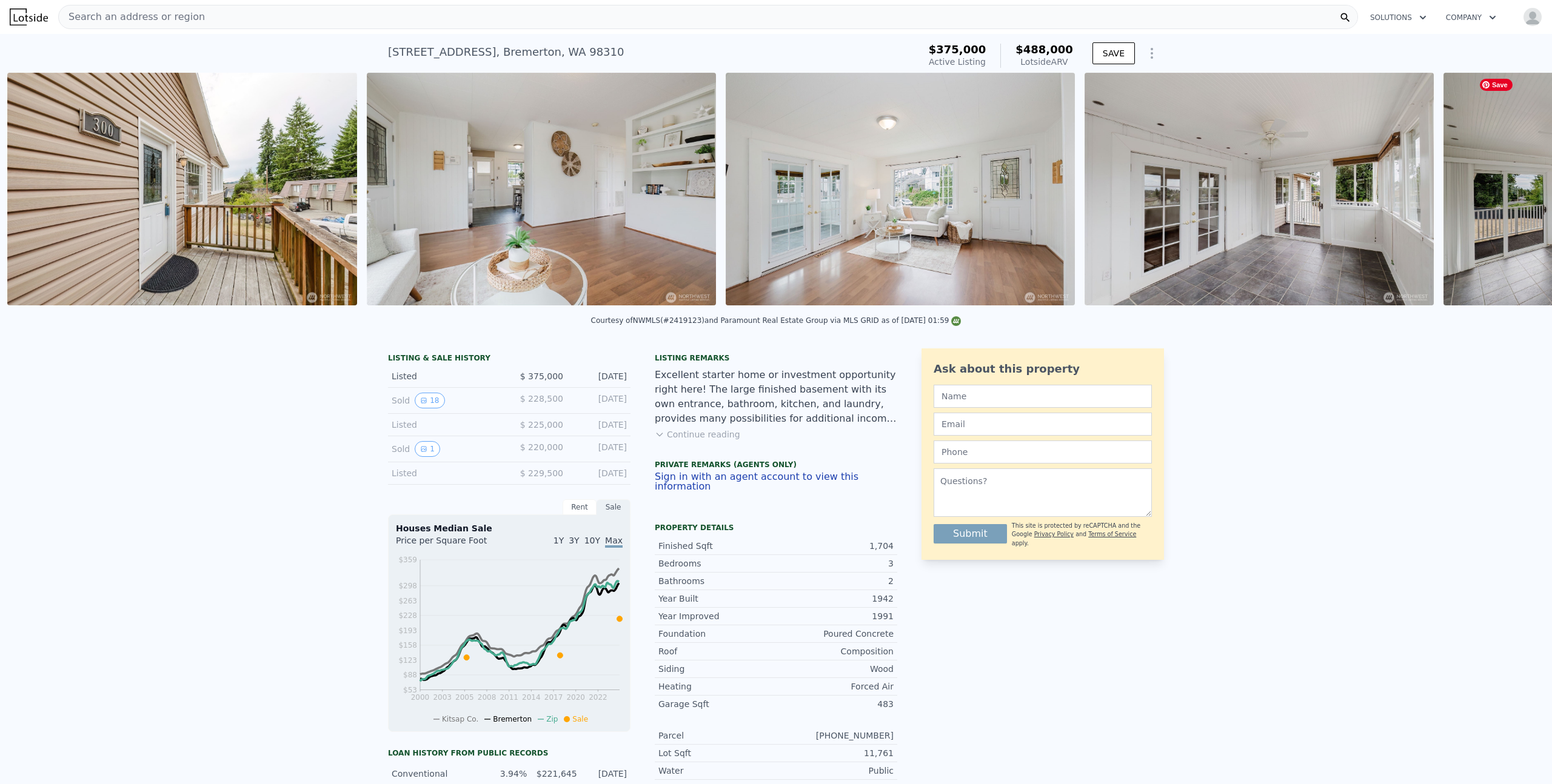
scroll to position [0, 914]
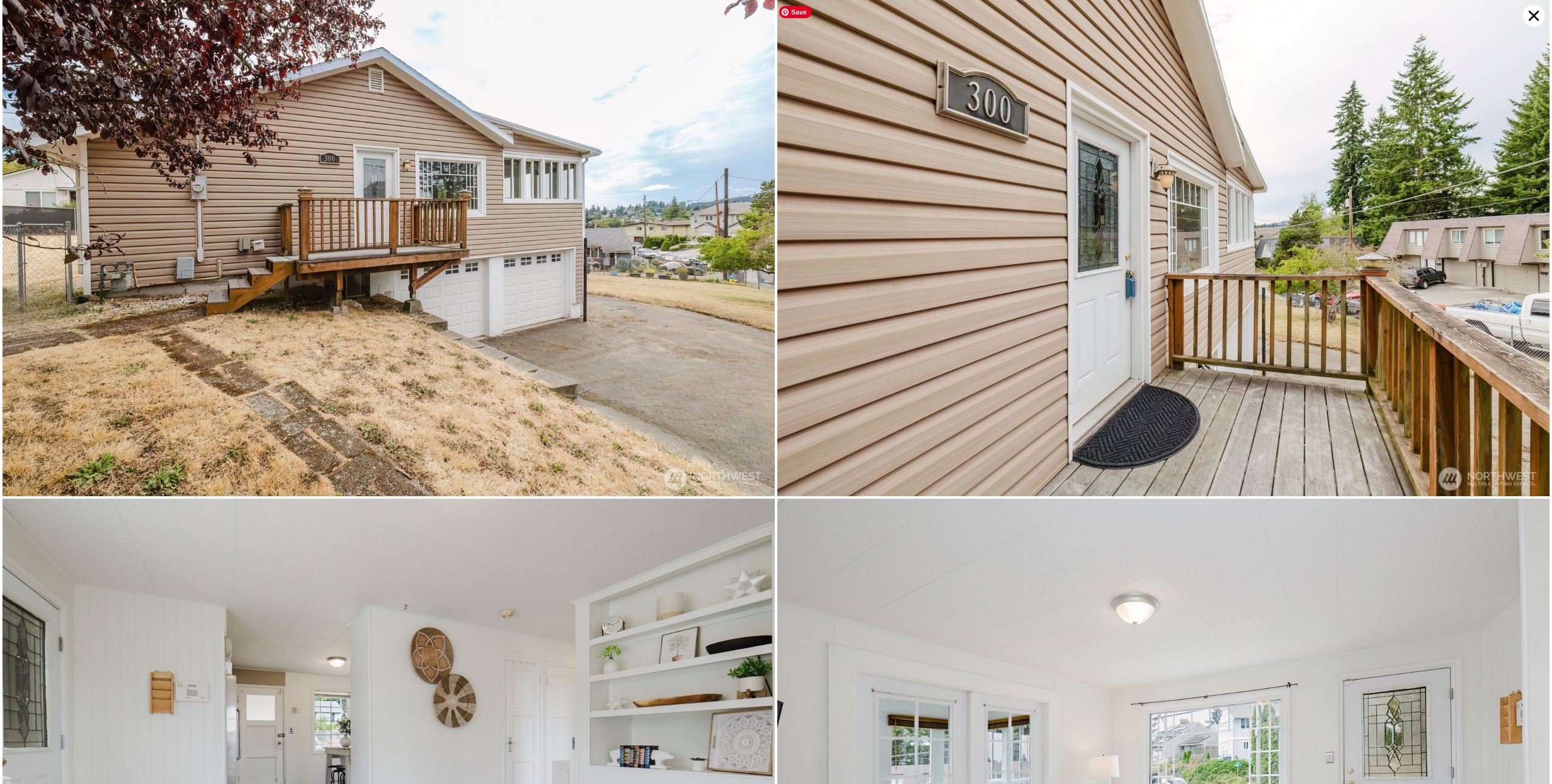
scroll to position [0, 0]
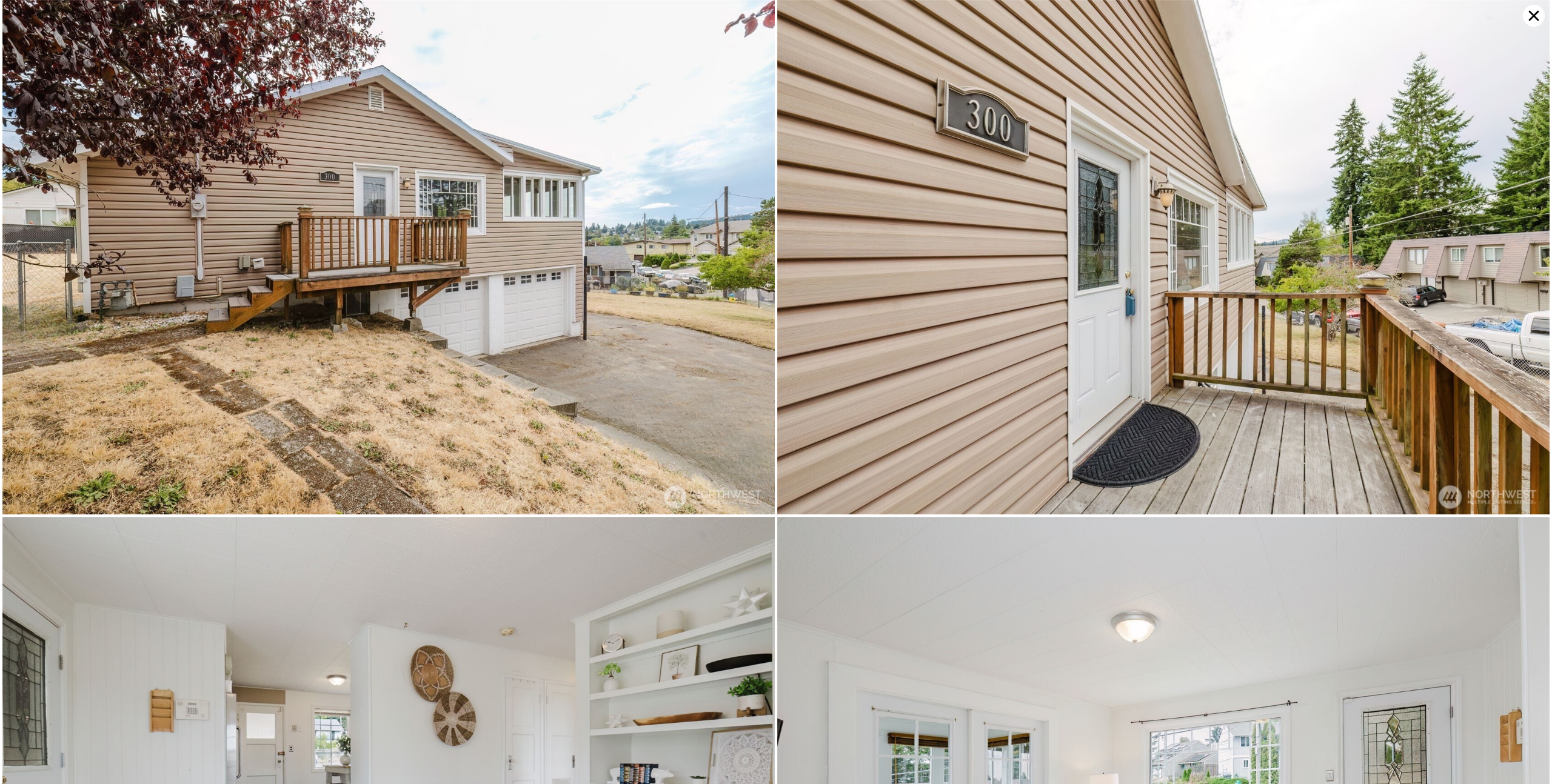
click at [1526, 16] on icon at bounding box center [1534, 16] width 22 height 22
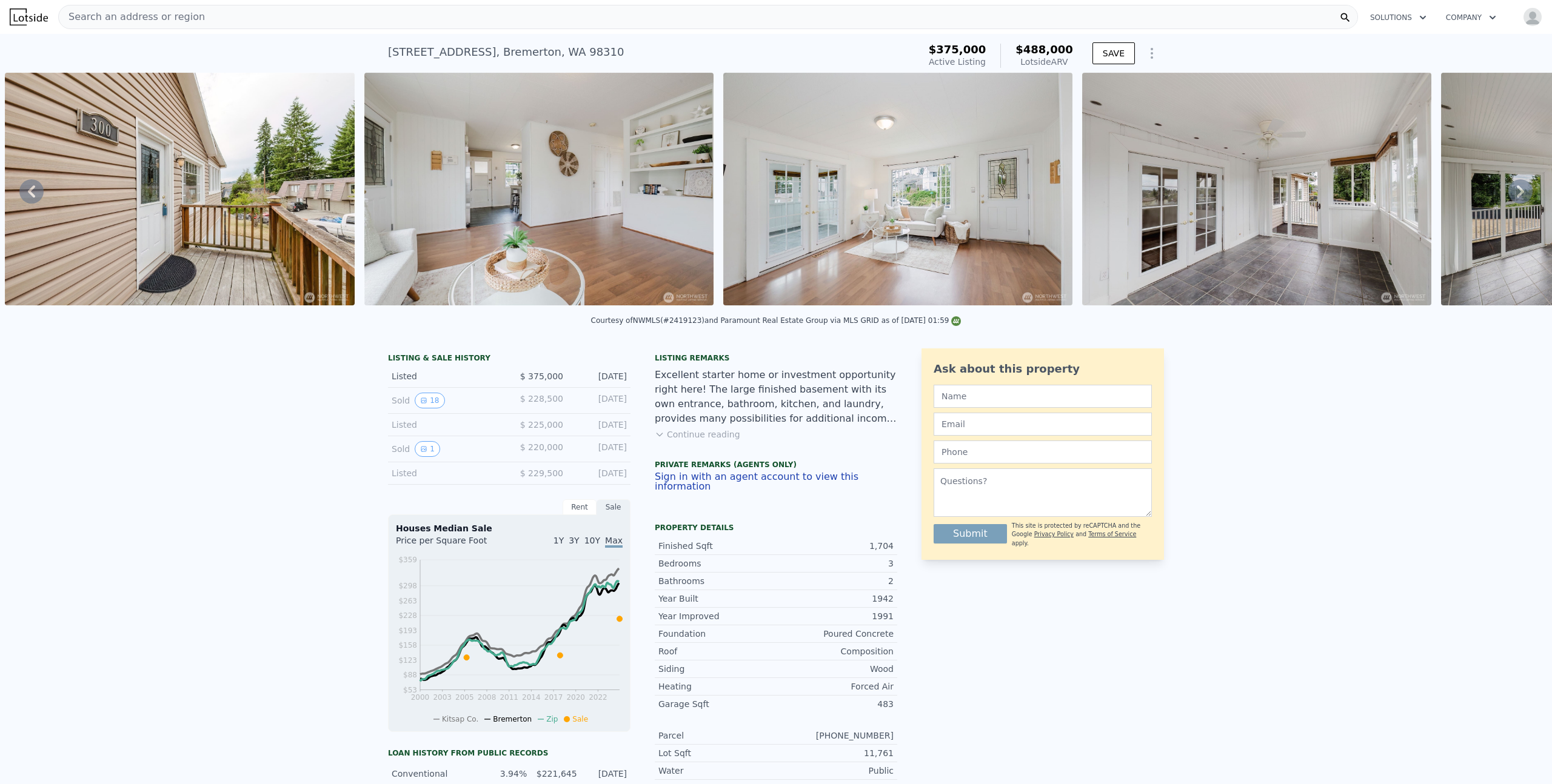
click at [261, 474] on div "LISTING & SALE HISTORY Listed $ 375,000 Aug 19, 2025 Sold 18 $ 228,500 Jan 30, …" at bounding box center [776, 677] width 1552 height 677
click at [723, 440] on button "Continue reading" at bounding box center [697, 434] width 86 height 12
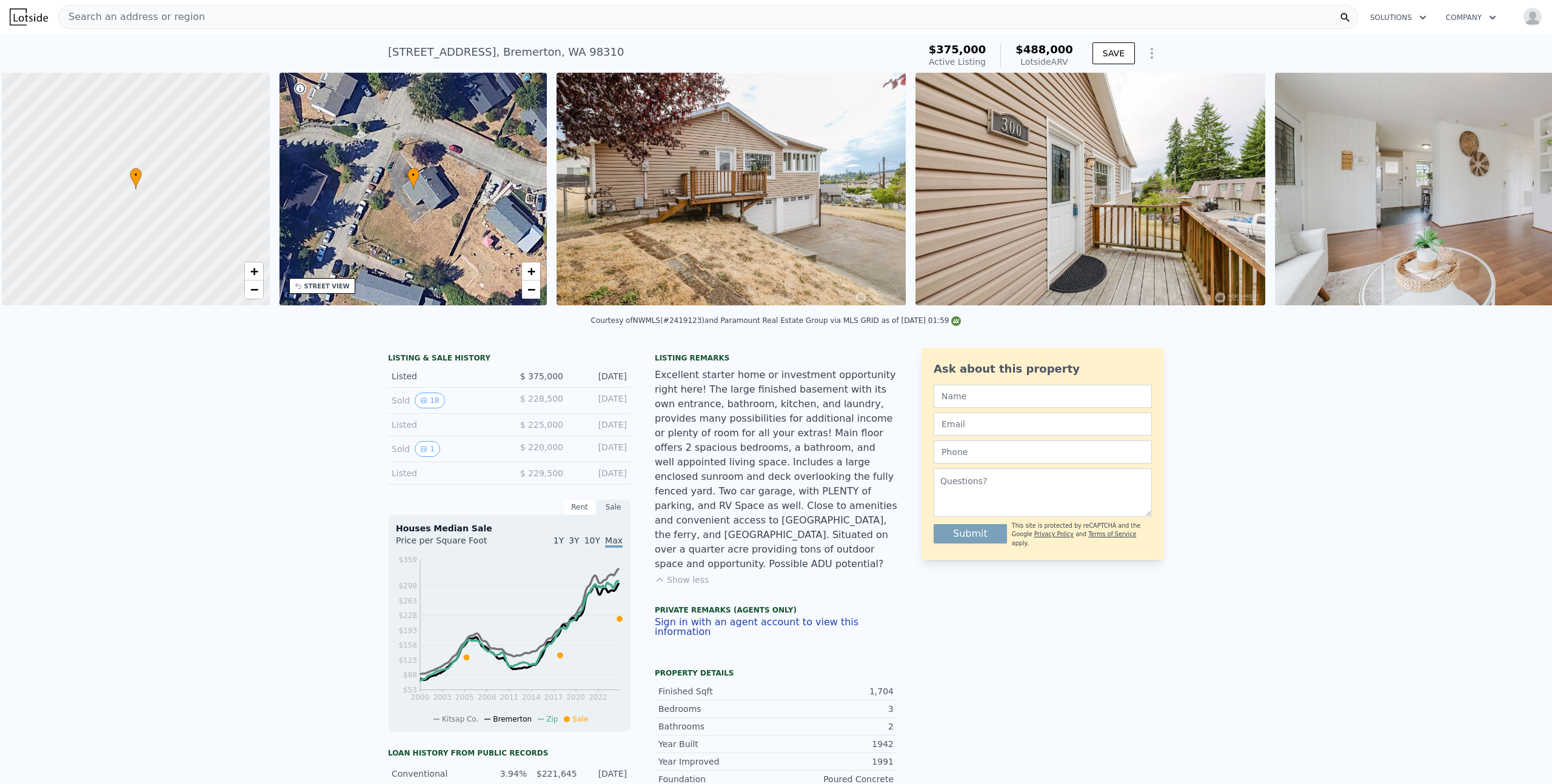
scroll to position [0, 5]
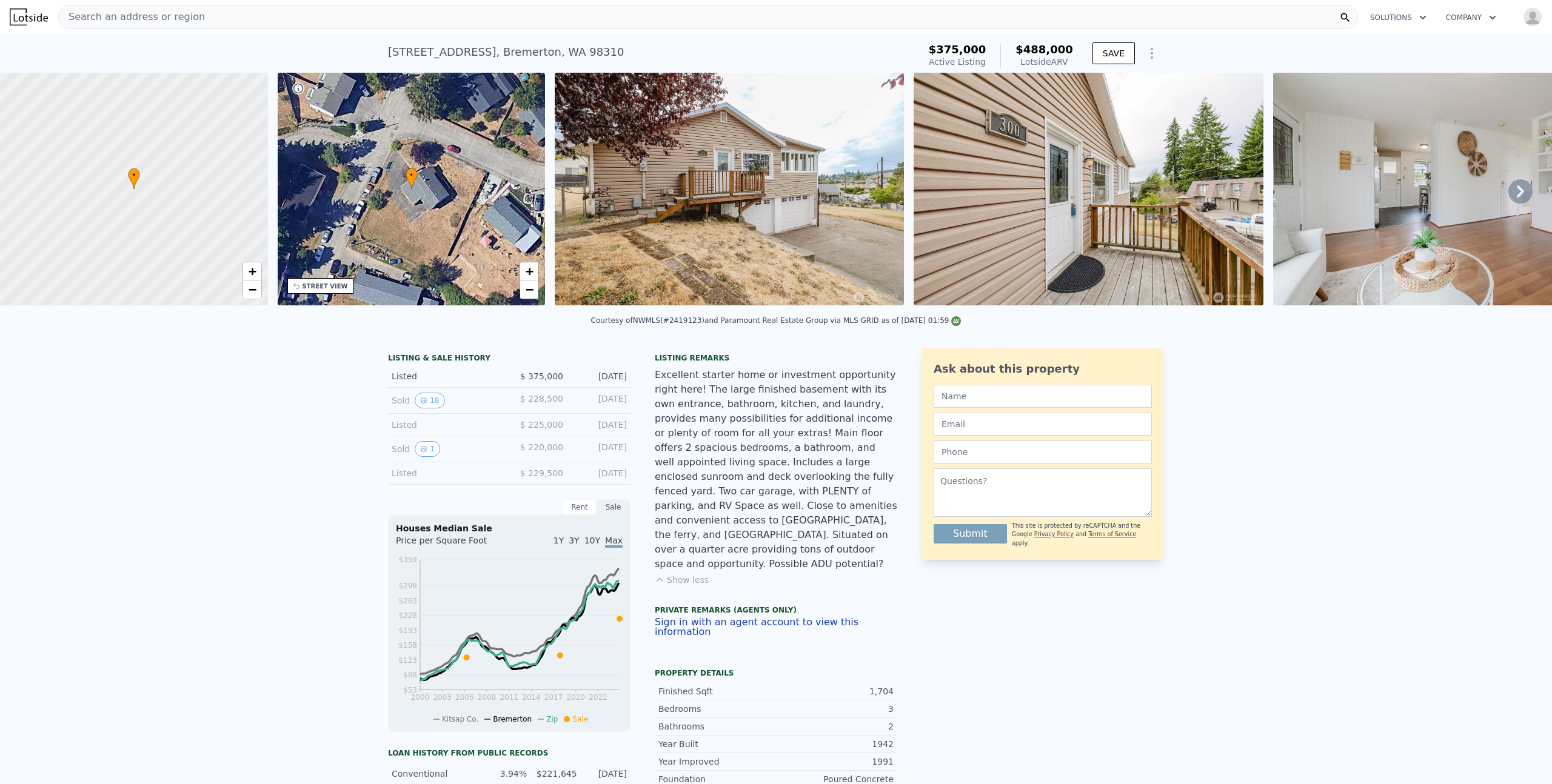
click at [517, 50] on div "300 Willow St , Bremerton , WA 98310" at bounding box center [505, 52] width 236 height 17
copy div "300 Willow St , Bremerton , WA 98310 Active at $375k (~ARV $488k )"
